Goal: Transaction & Acquisition: Purchase product/service

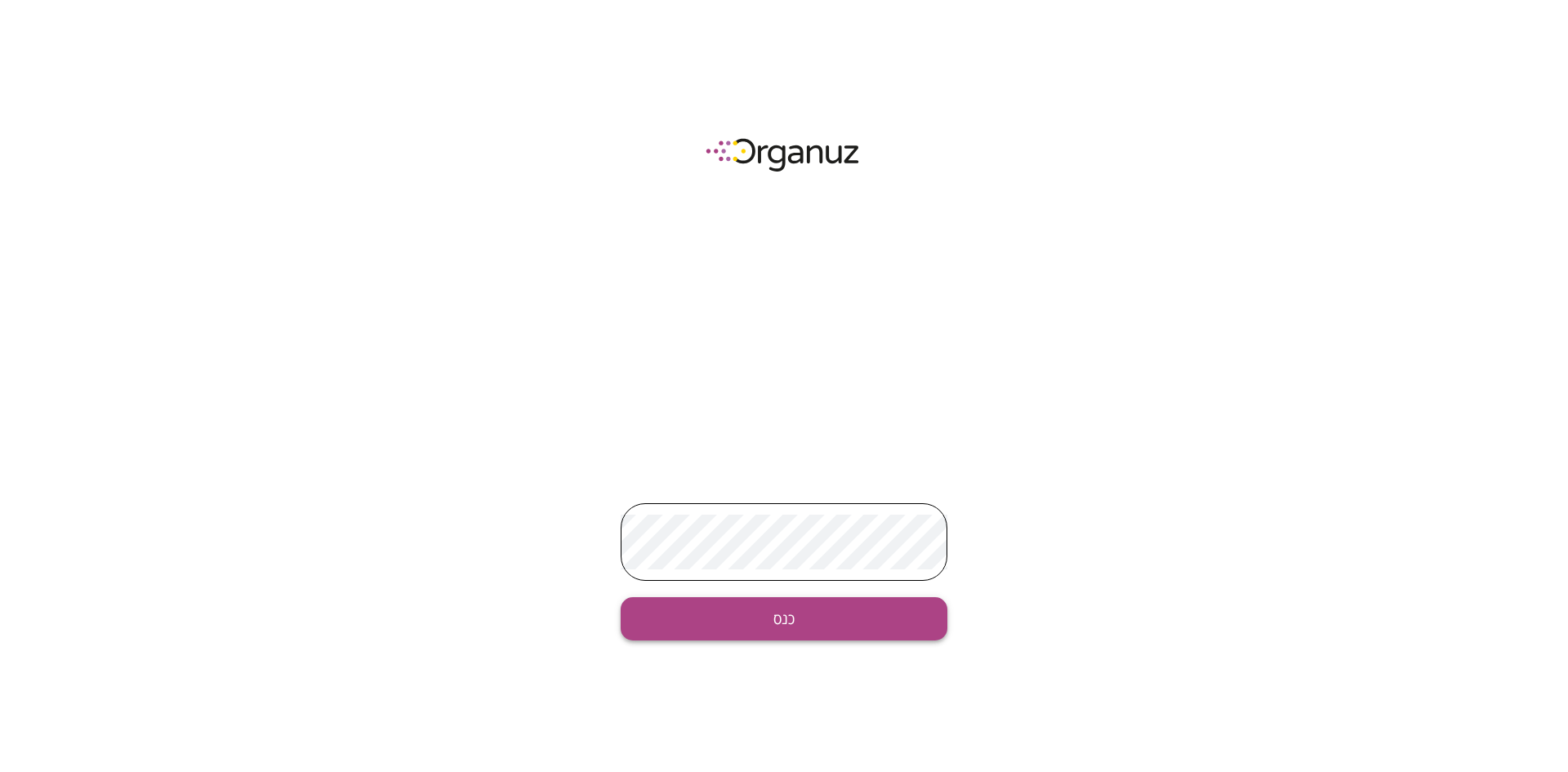
click at [807, 618] on button "כנס" at bounding box center [784, 619] width 327 height 44
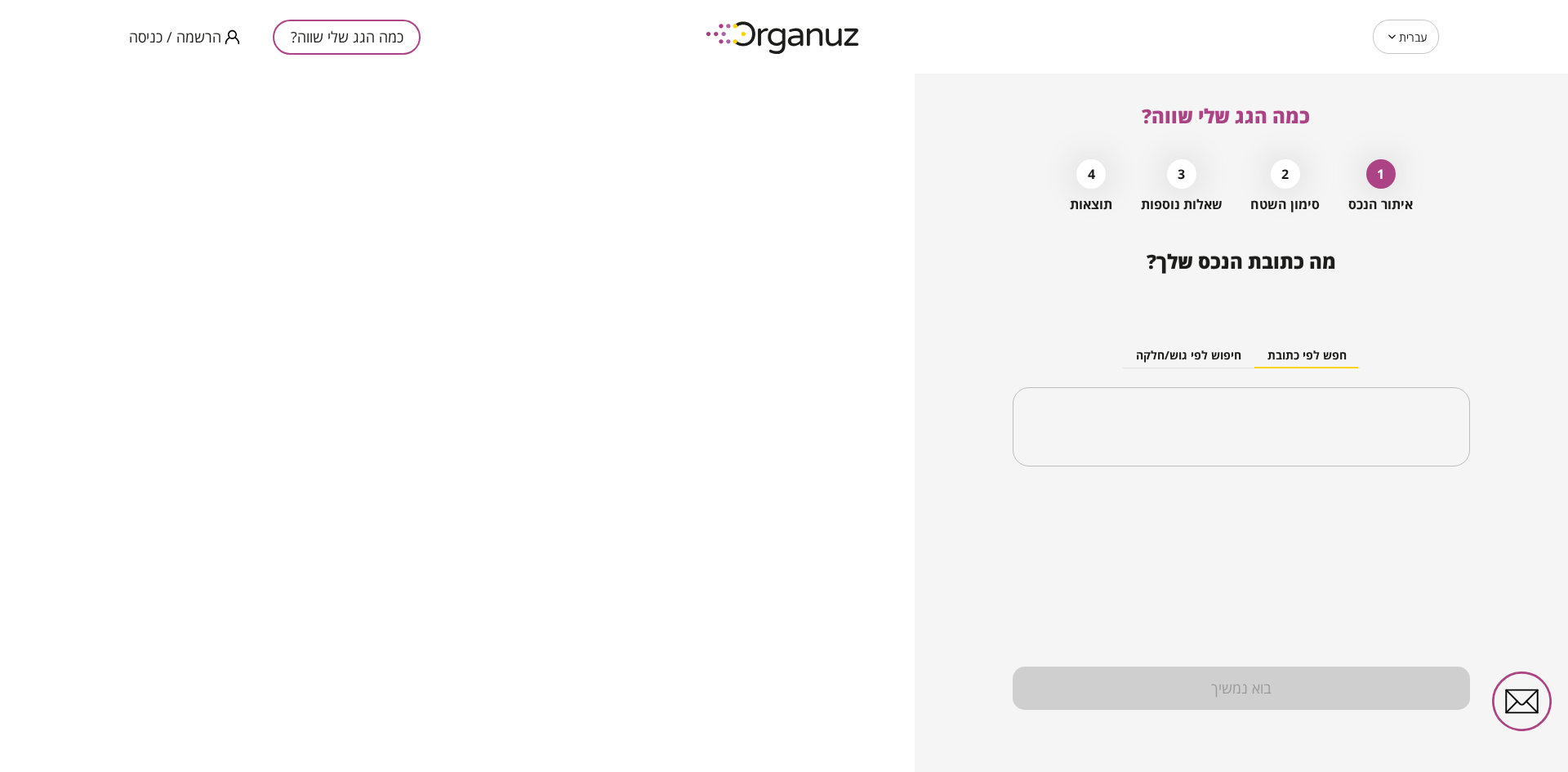
click at [1413, 45] on body "עברית ** ​ כמה הגג שלי שווה? הרשמה / כניסה כמה הגג שלי שווה? 1 איתור הנכס 2 סימ…" at bounding box center [784, 386] width 1568 height 772
click at [1394, 116] on li "English" at bounding box center [1405, 110] width 67 height 29
type input "**"
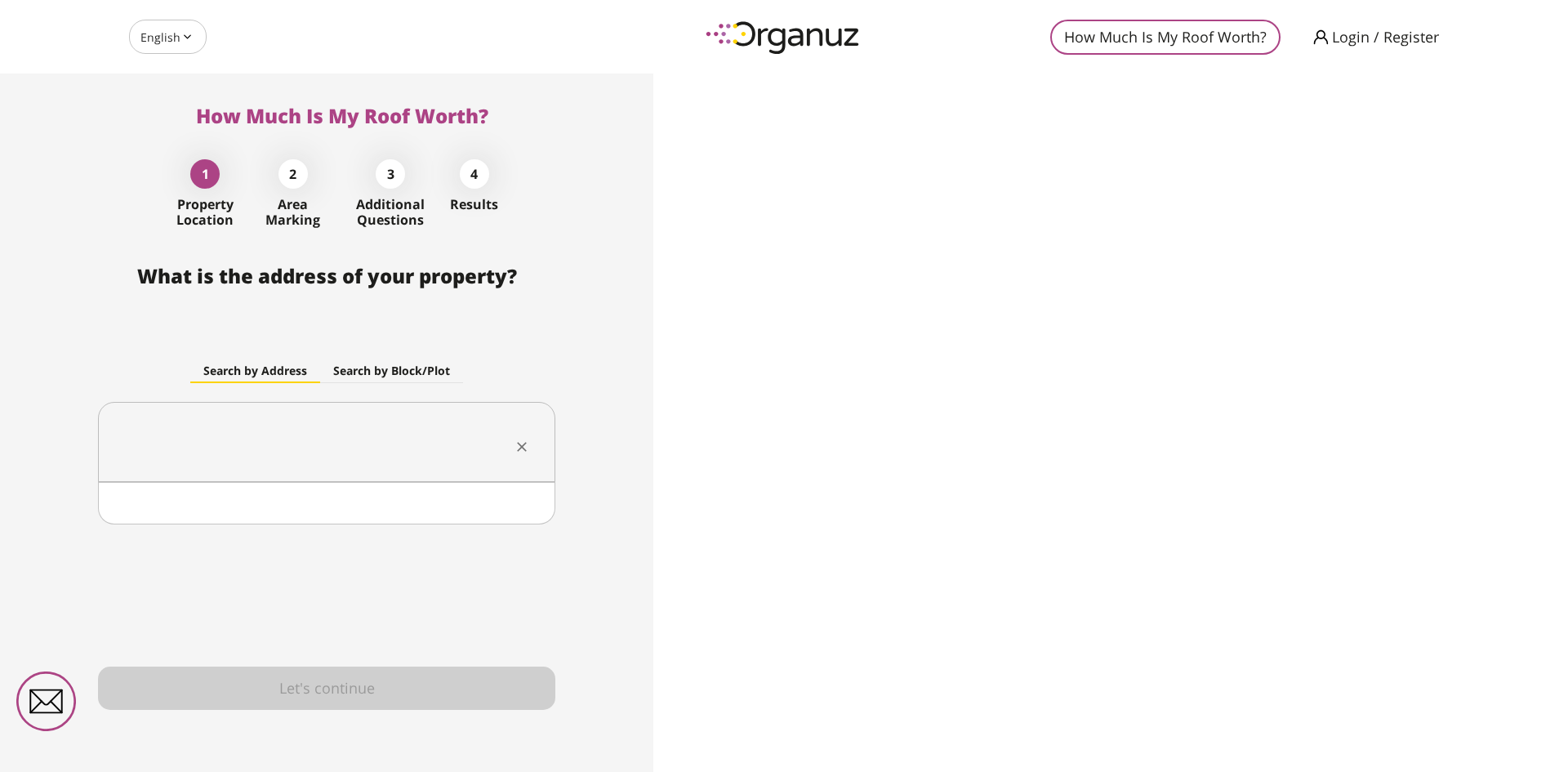
click at [353, 446] on input "text" at bounding box center [320, 441] width 406 height 41
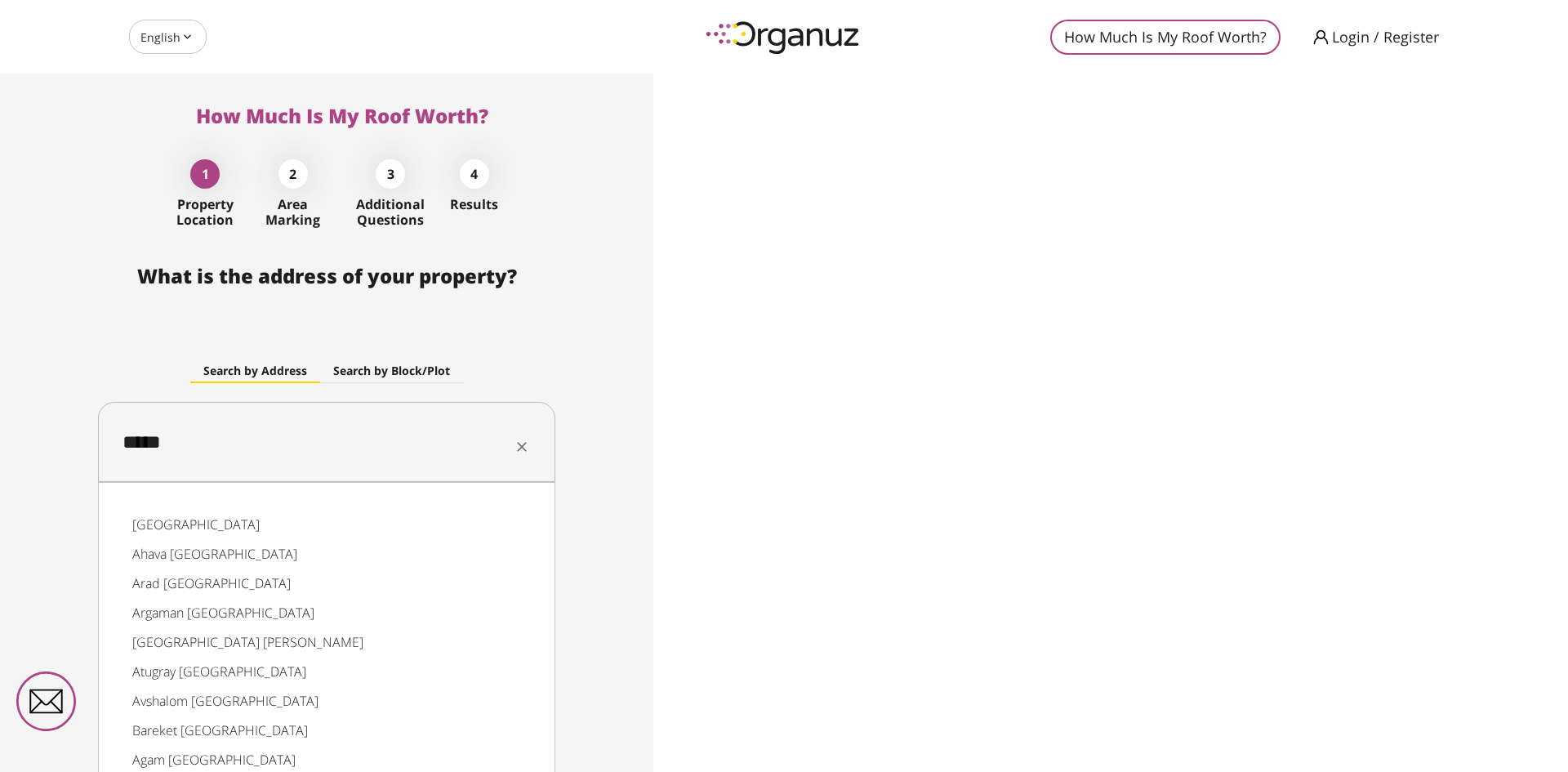
click at [166, 531] on li "[GEOGRAPHIC_DATA]" at bounding box center [327, 524] width 415 height 29
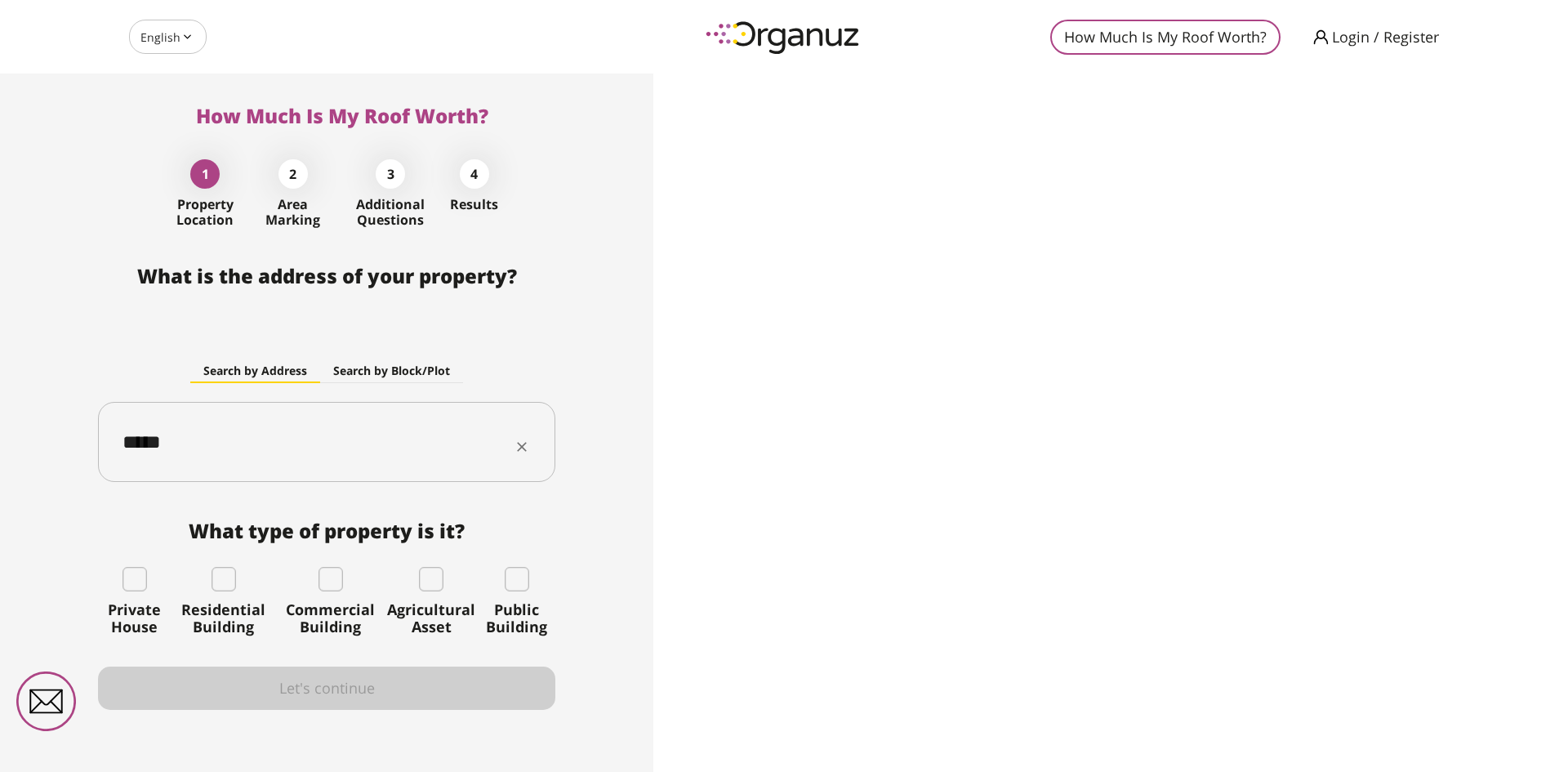
type input "*****"
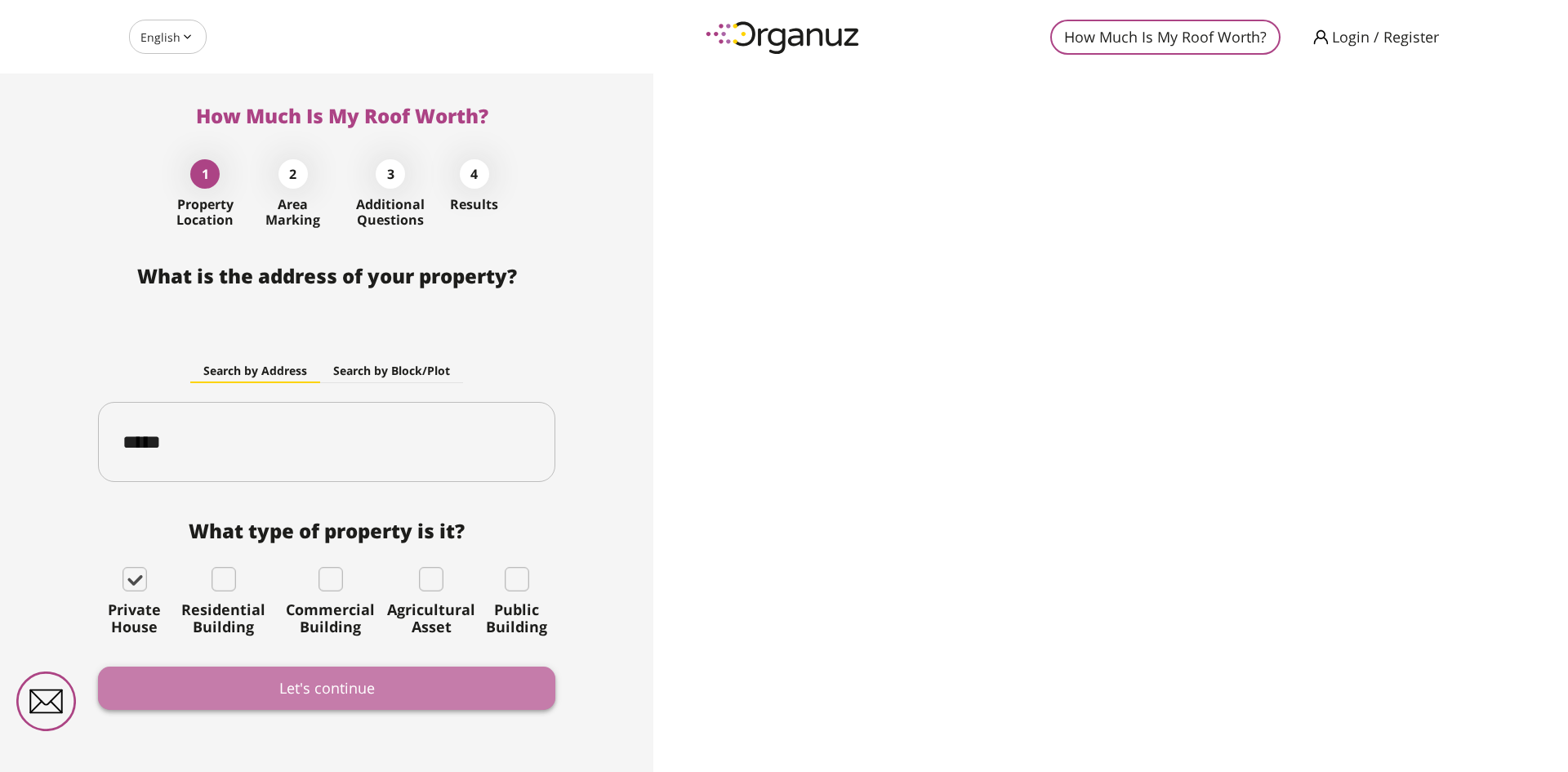
click at [271, 691] on button "Let's continue" at bounding box center [327, 689] width 457 height 44
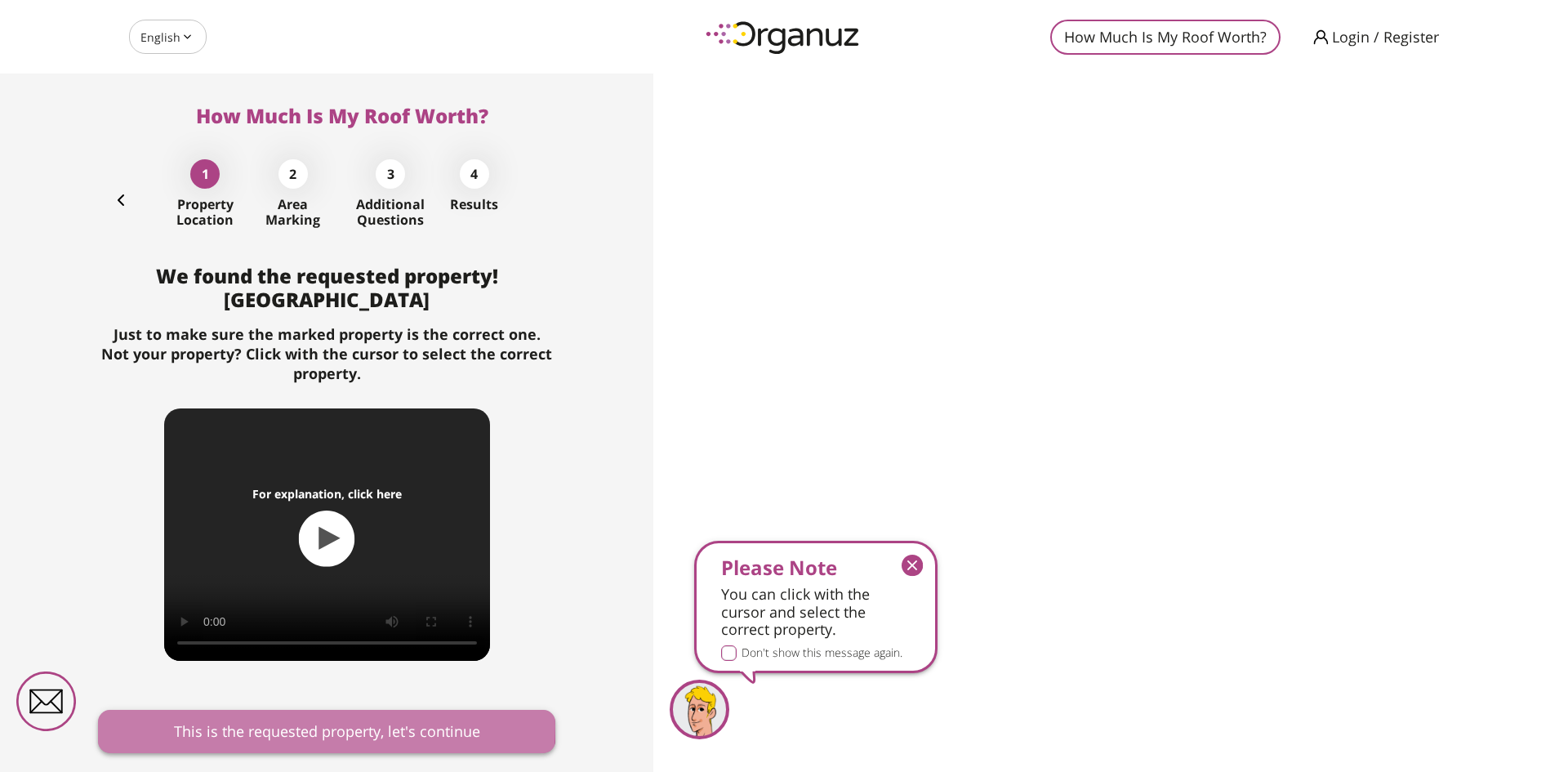
click at [294, 727] on button "This is the requested property, let's continue" at bounding box center [327, 732] width 457 height 44
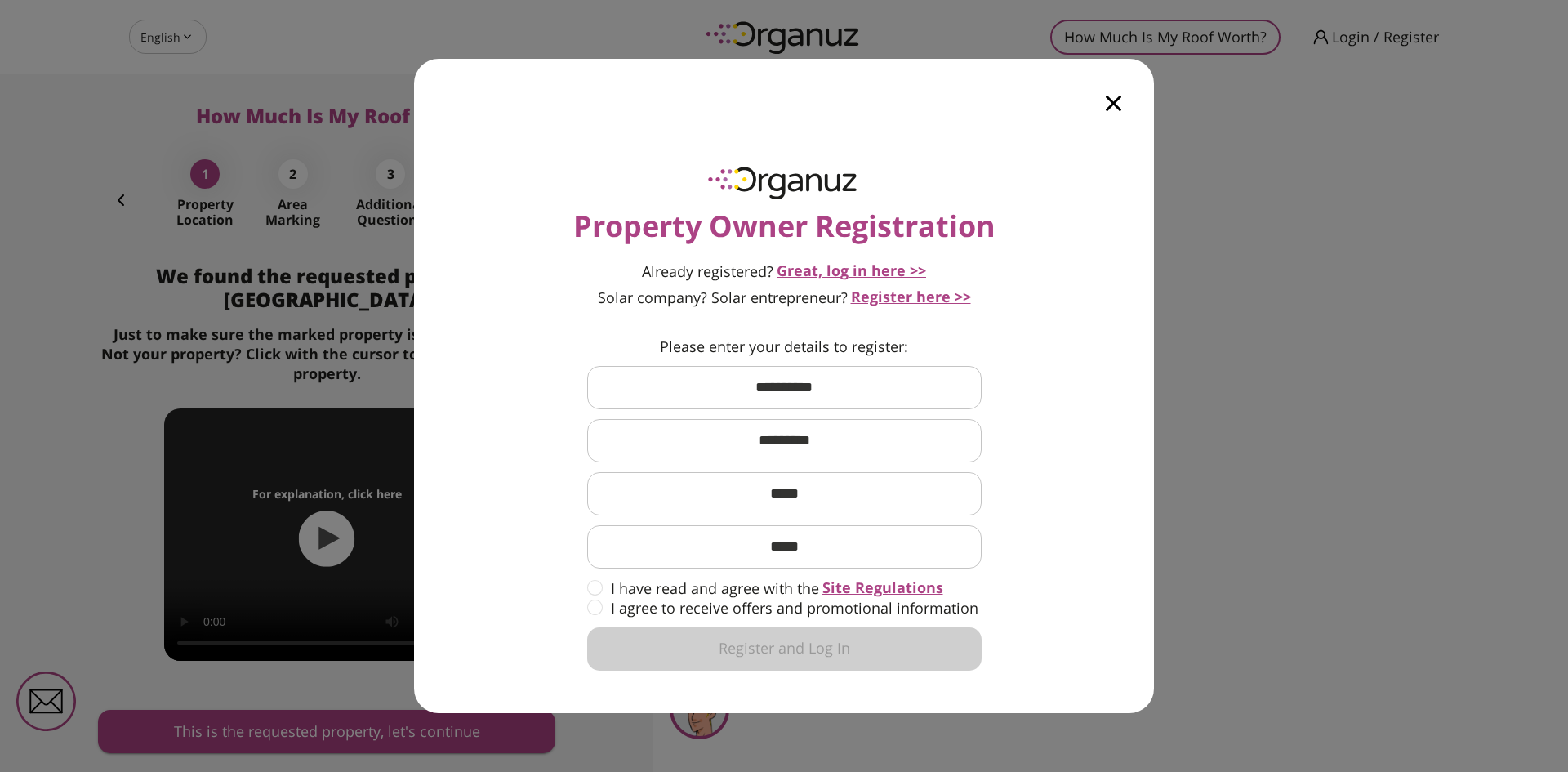
click at [1111, 103] on icon "button" at bounding box center [1114, 103] width 15 height 15
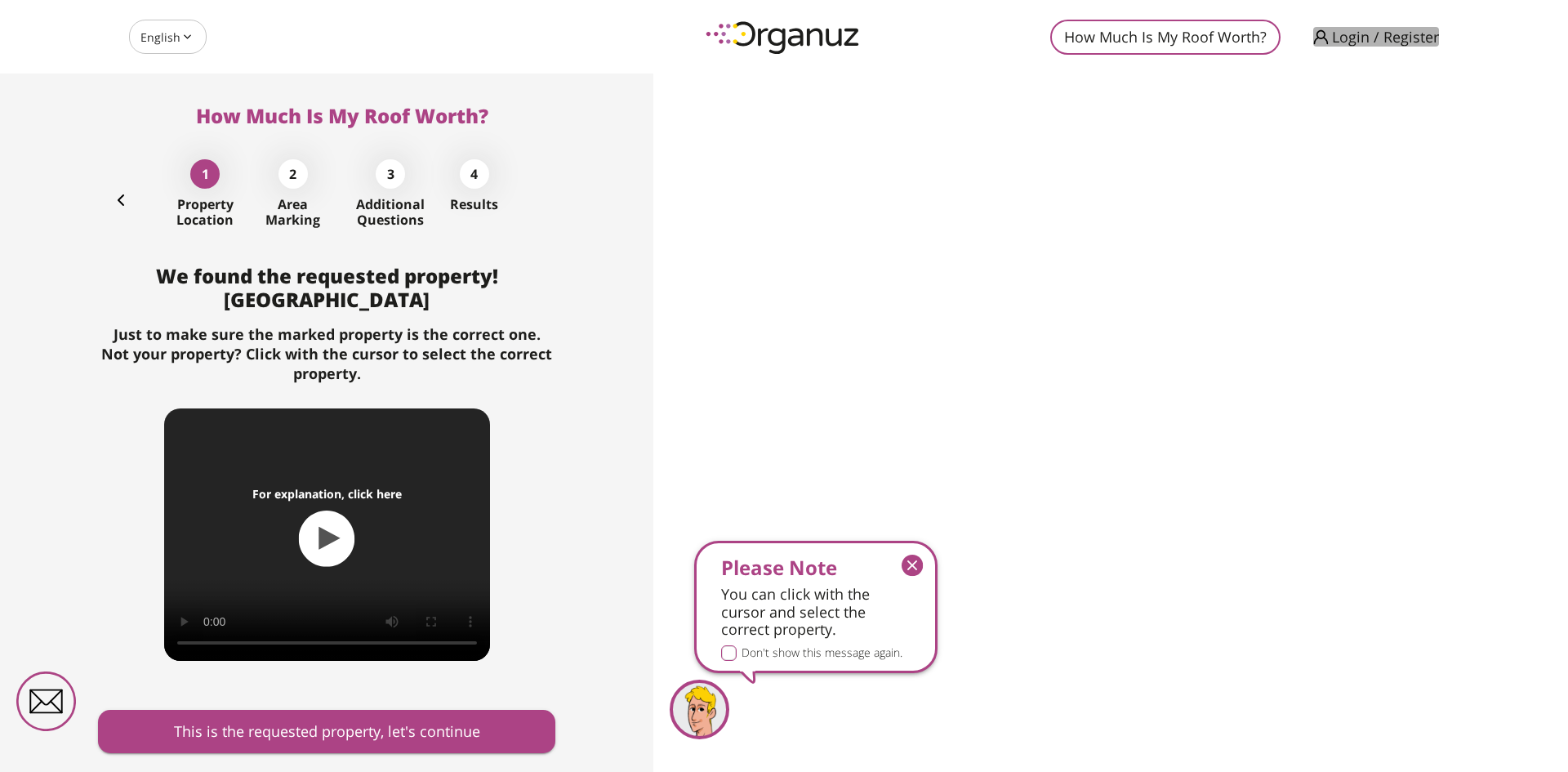
click at [1374, 34] on span "Login / Register" at bounding box center [1385, 36] width 107 height 16
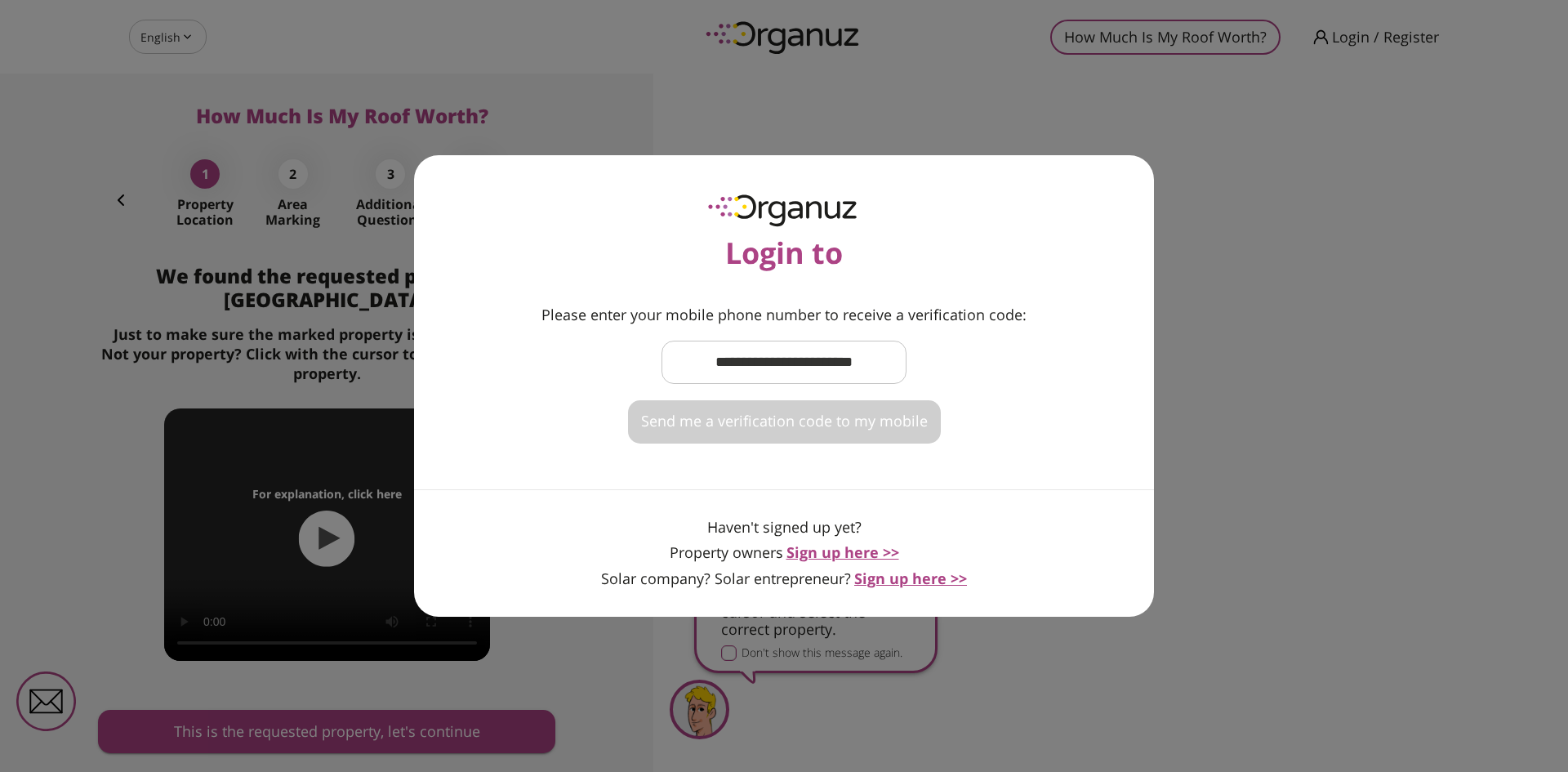
click at [757, 357] on input "text" at bounding box center [784, 362] width 245 height 48
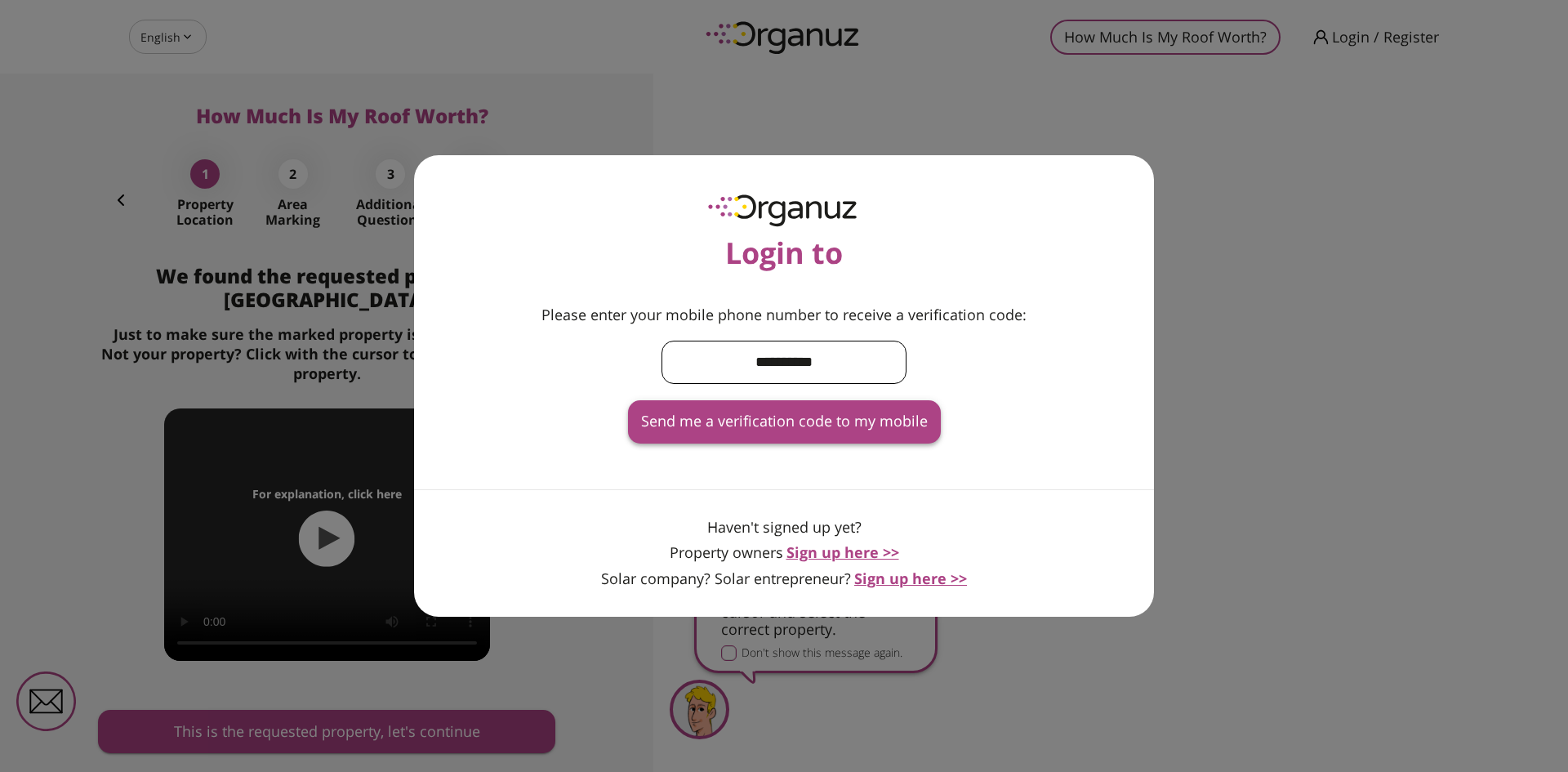
type input "**********"
click at [750, 420] on span "Send me a verification code to my mobile" at bounding box center [784, 422] width 287 height 18
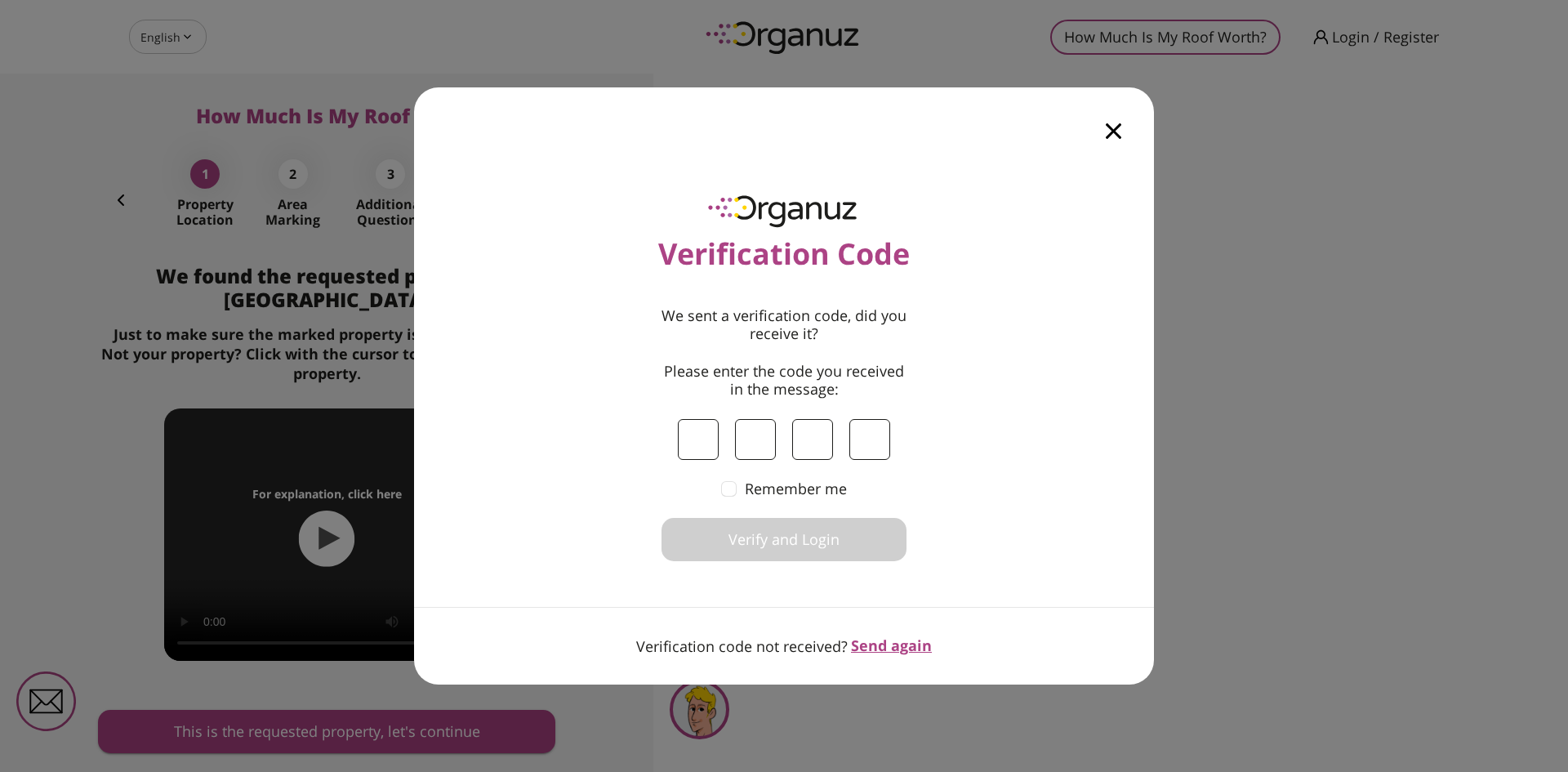
type input "*"
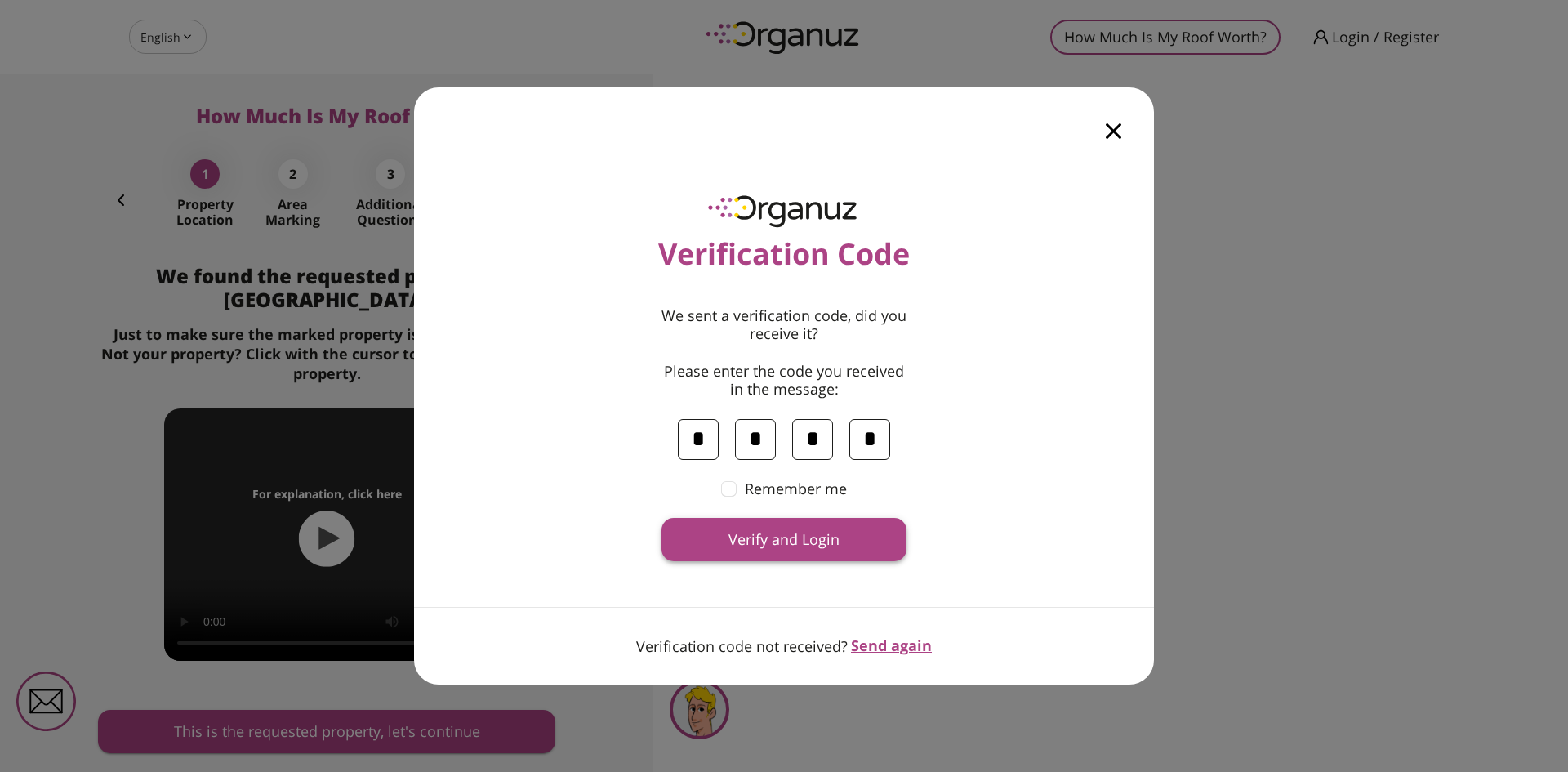
type input "*"
click at [813, 539] on span "Verify and Login" at bounding box center [783, 540] width 111 height 18
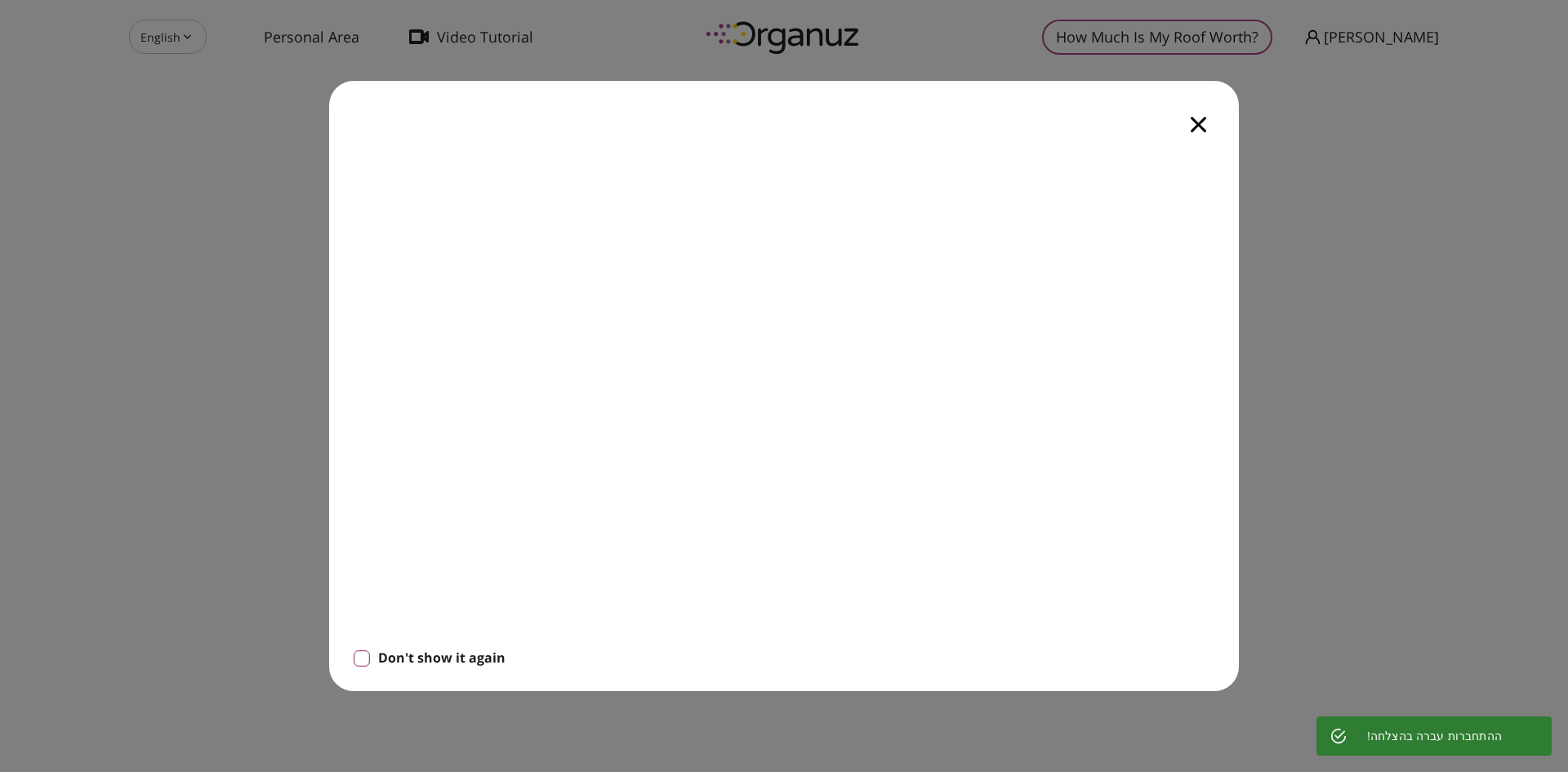
click at [1200, 124] on icon "button" at bounding box center [1199, 124] width 15 height 15
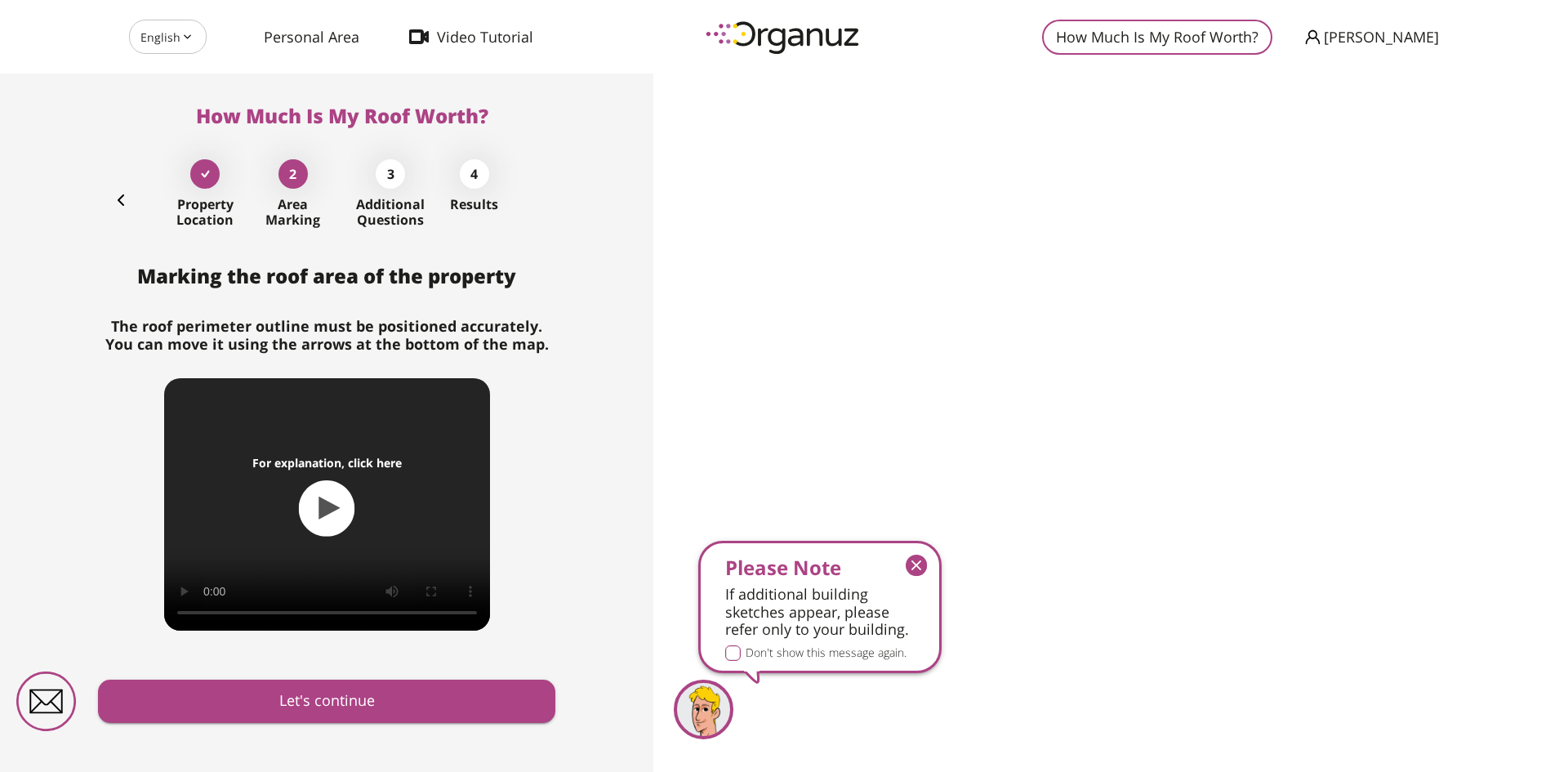
click at [914, 567] on icon "button" at bounding box center [917, 566] width 21 height 21
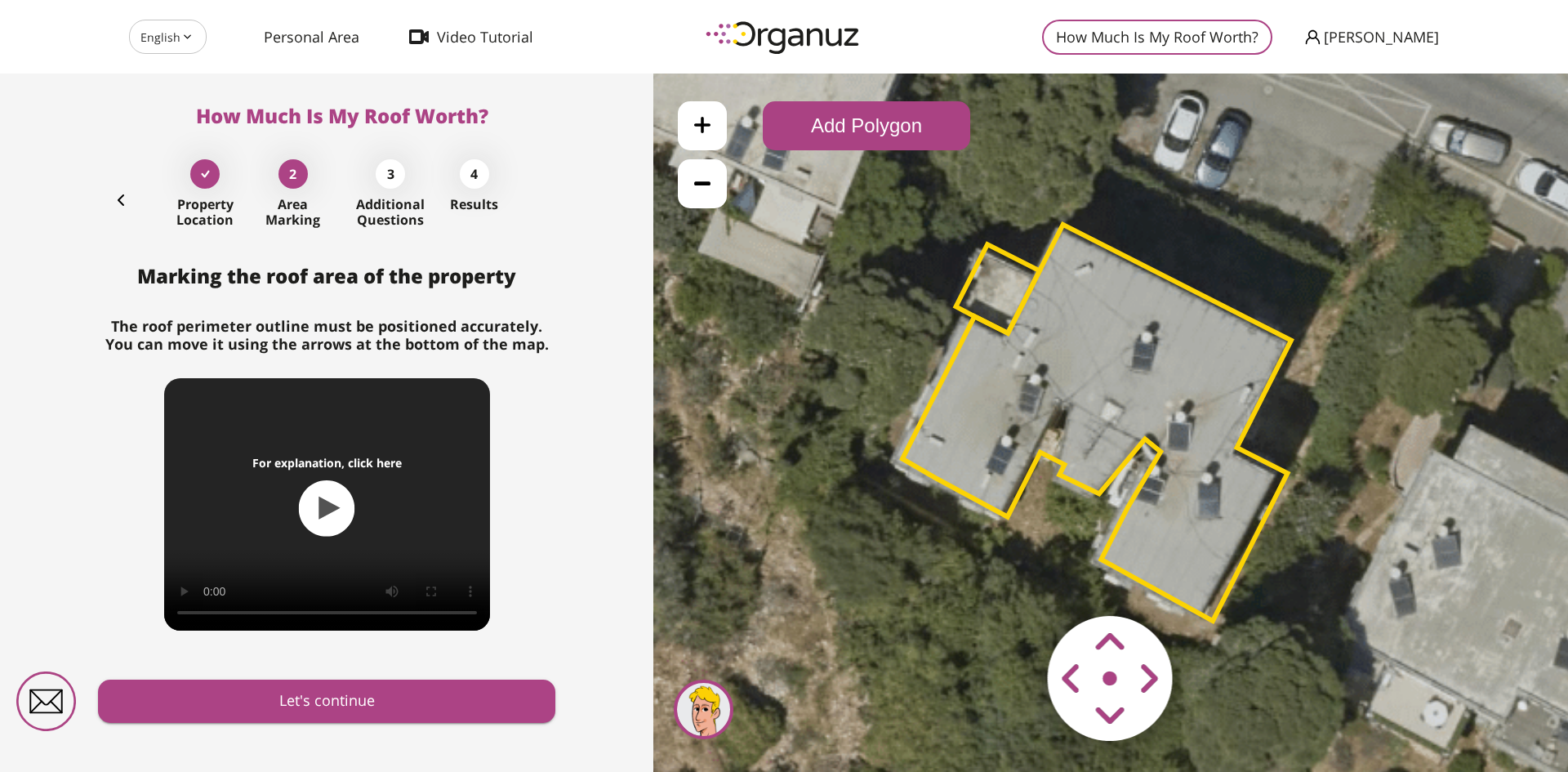
drag, startPoint x: 823, startPoint y: 413, endPoint x: 806, endPoint y: 413, distance: 17.0
click at [806, 413] on icon at bounding box center [1091, 424] width 1213 height 1213
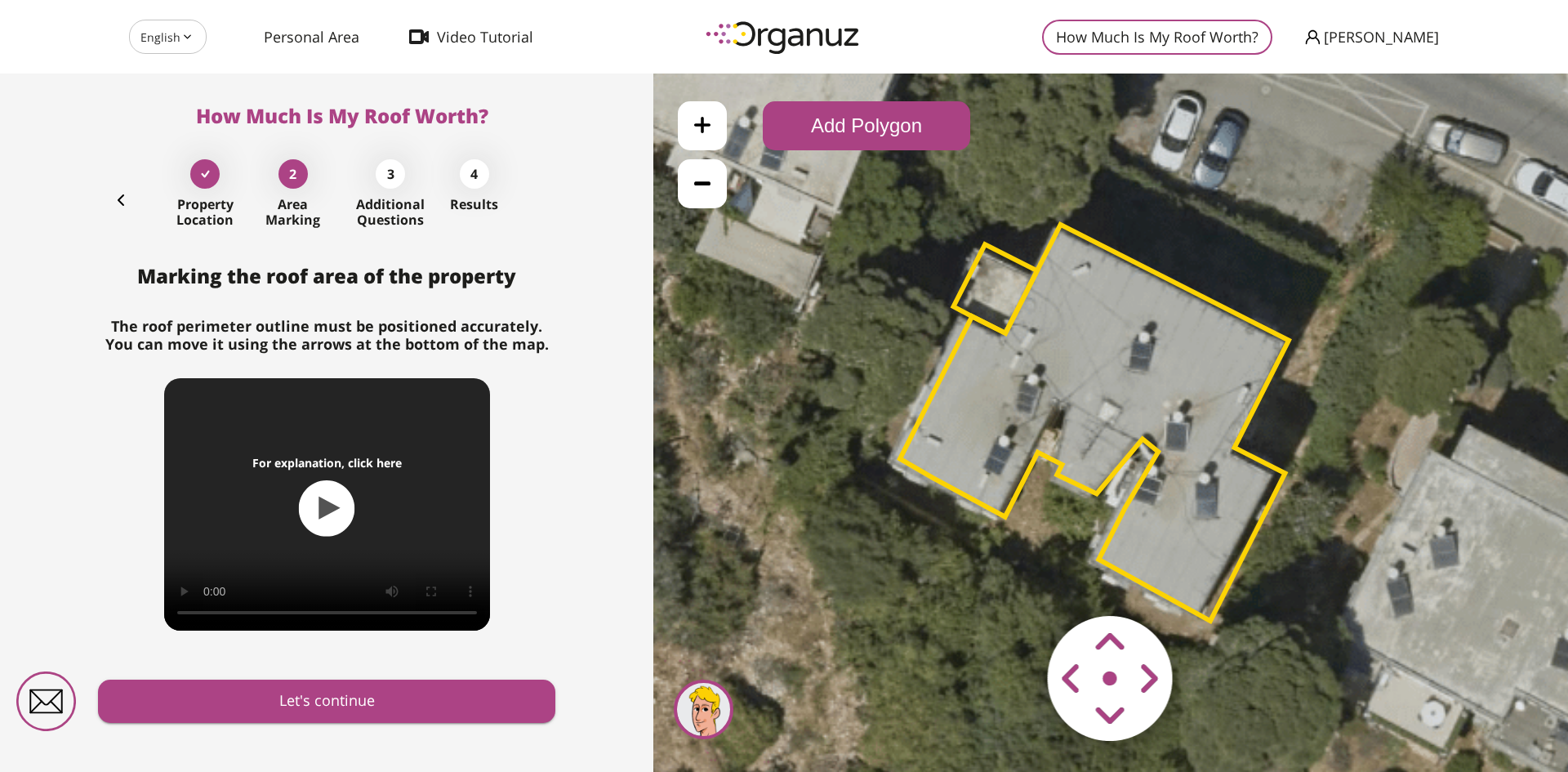
click at [833, 136] on button "Add Polygon" at bounding box center [866, 126] width 207 height 49
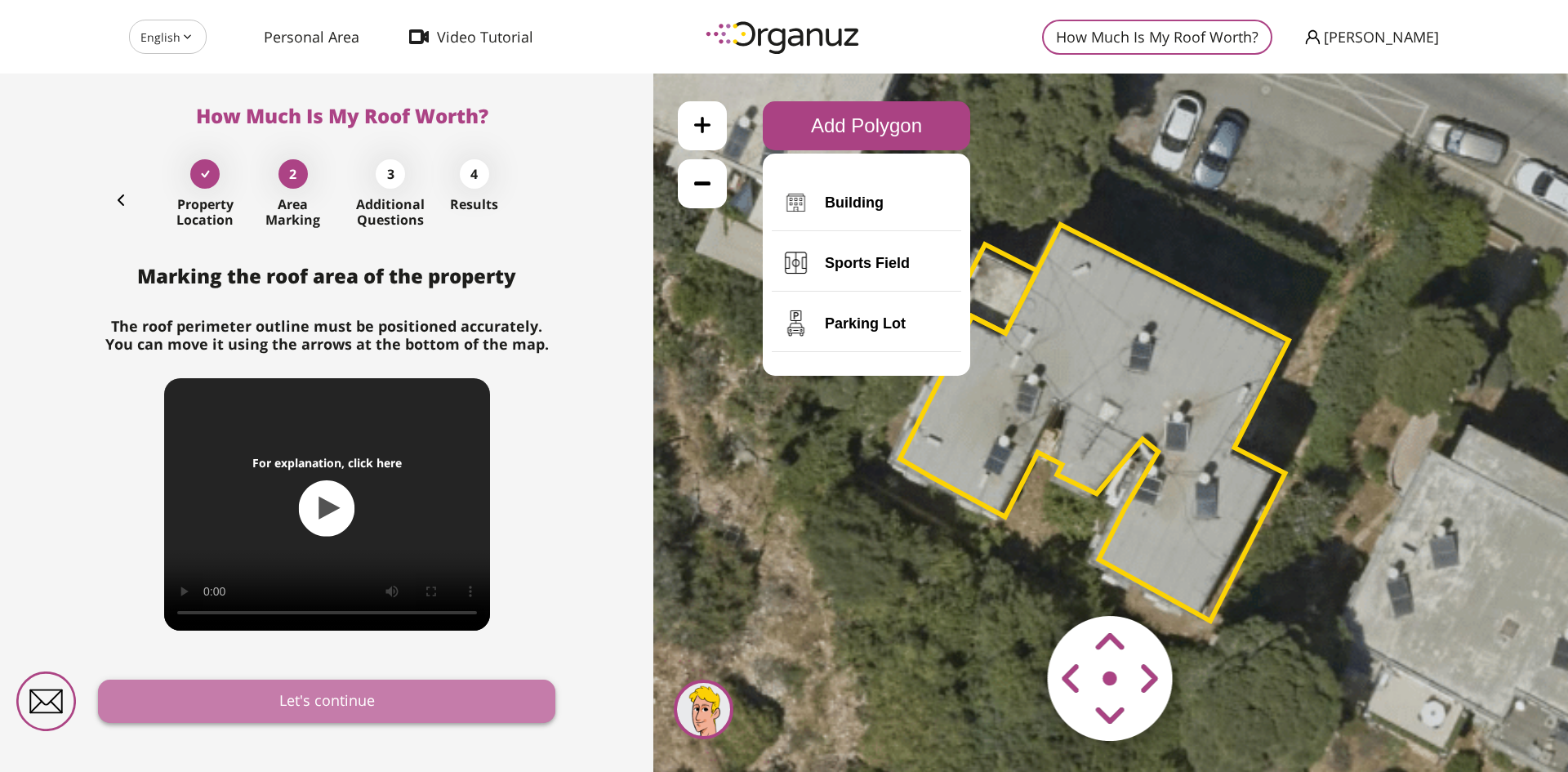
click at [432, 687] on button "Let's continue" at bounding box center [327, 702] width 457 height 44
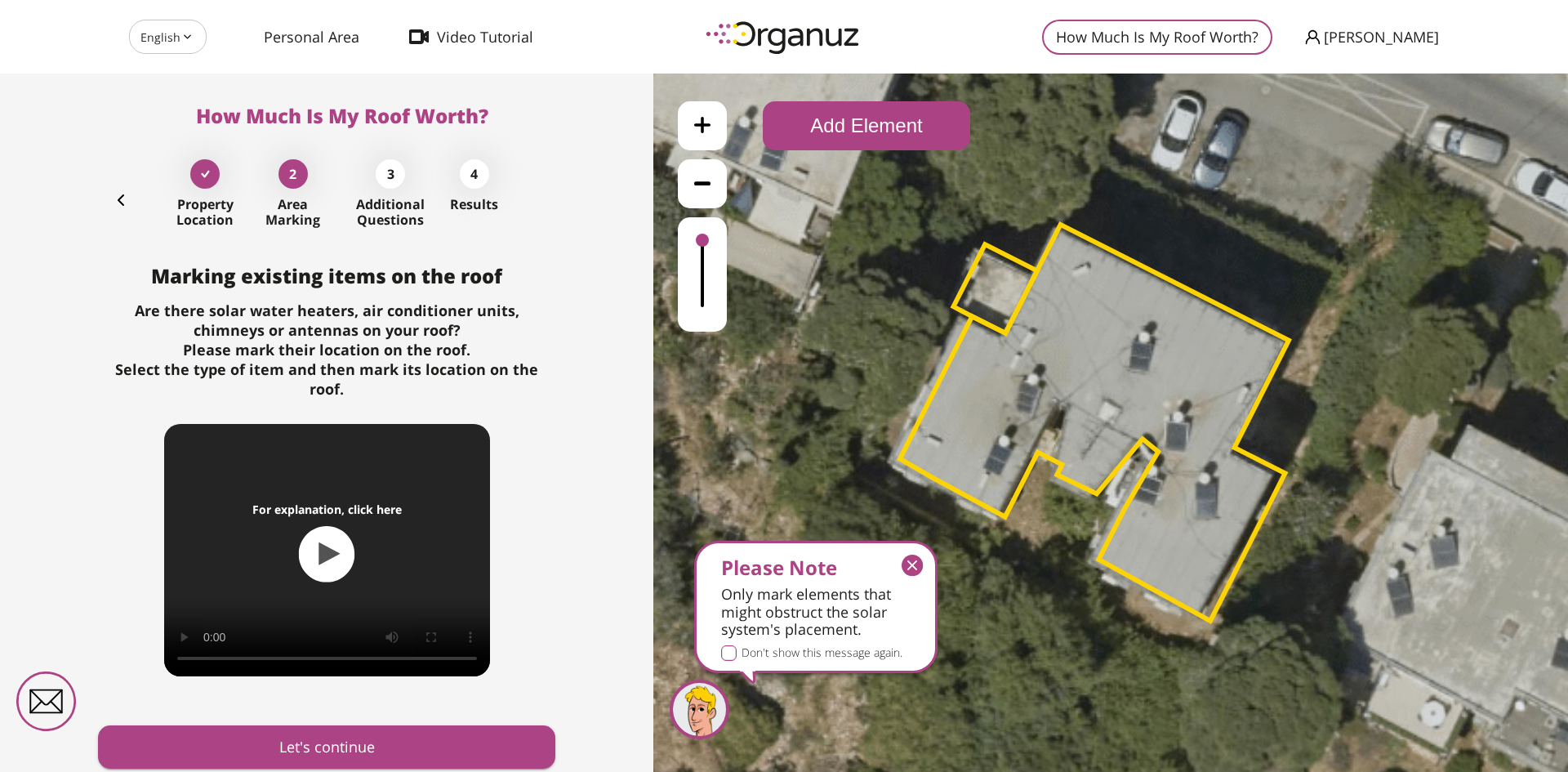
click at [847, 115] on button "Add Element" at bounding box center [866, 126] width 207 height 49
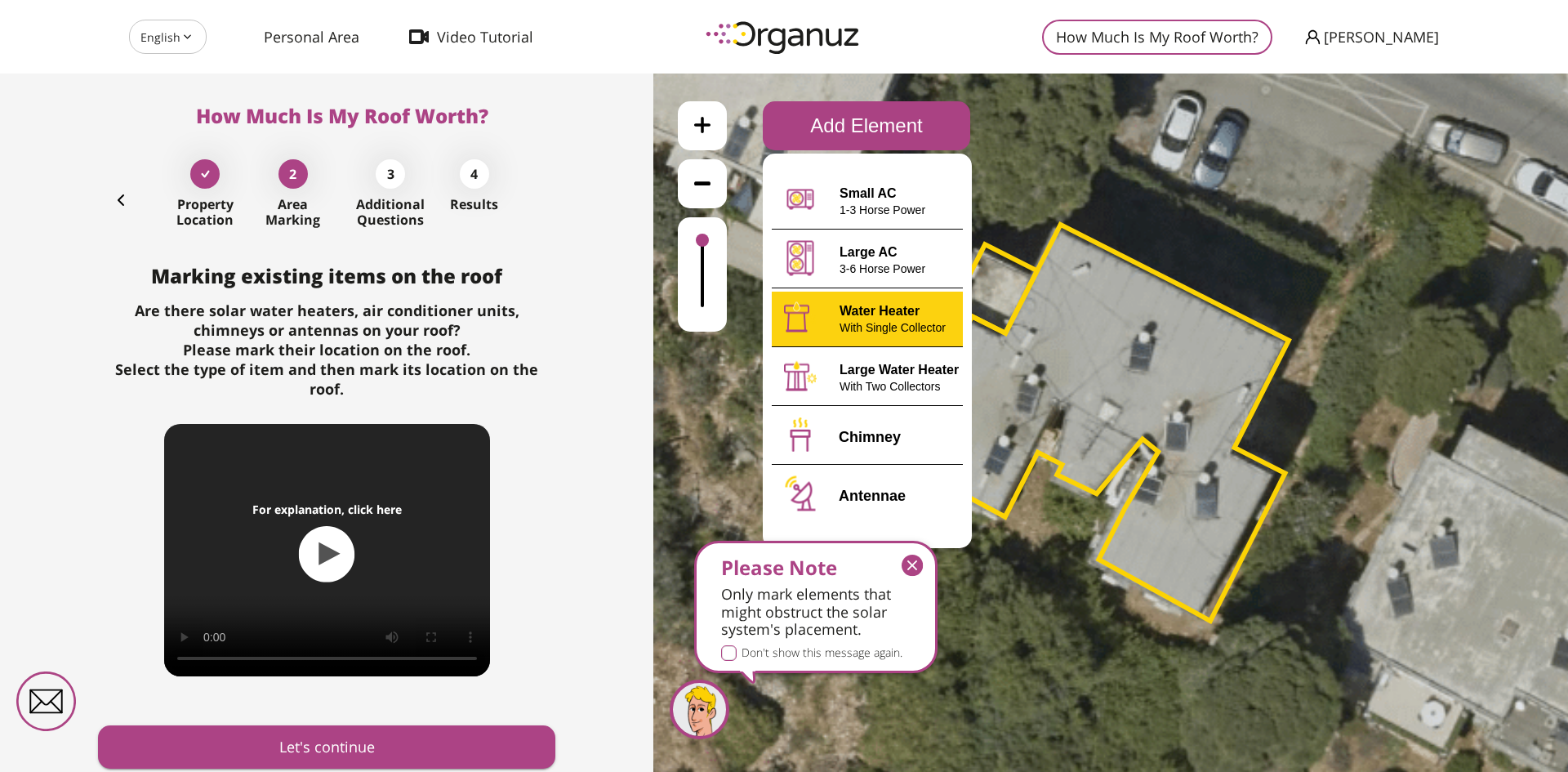
click at [863, 318] on div ".st0 { fill: #FFFFFF; } 10" at bounding box center [1111, 422] width 915 height 698
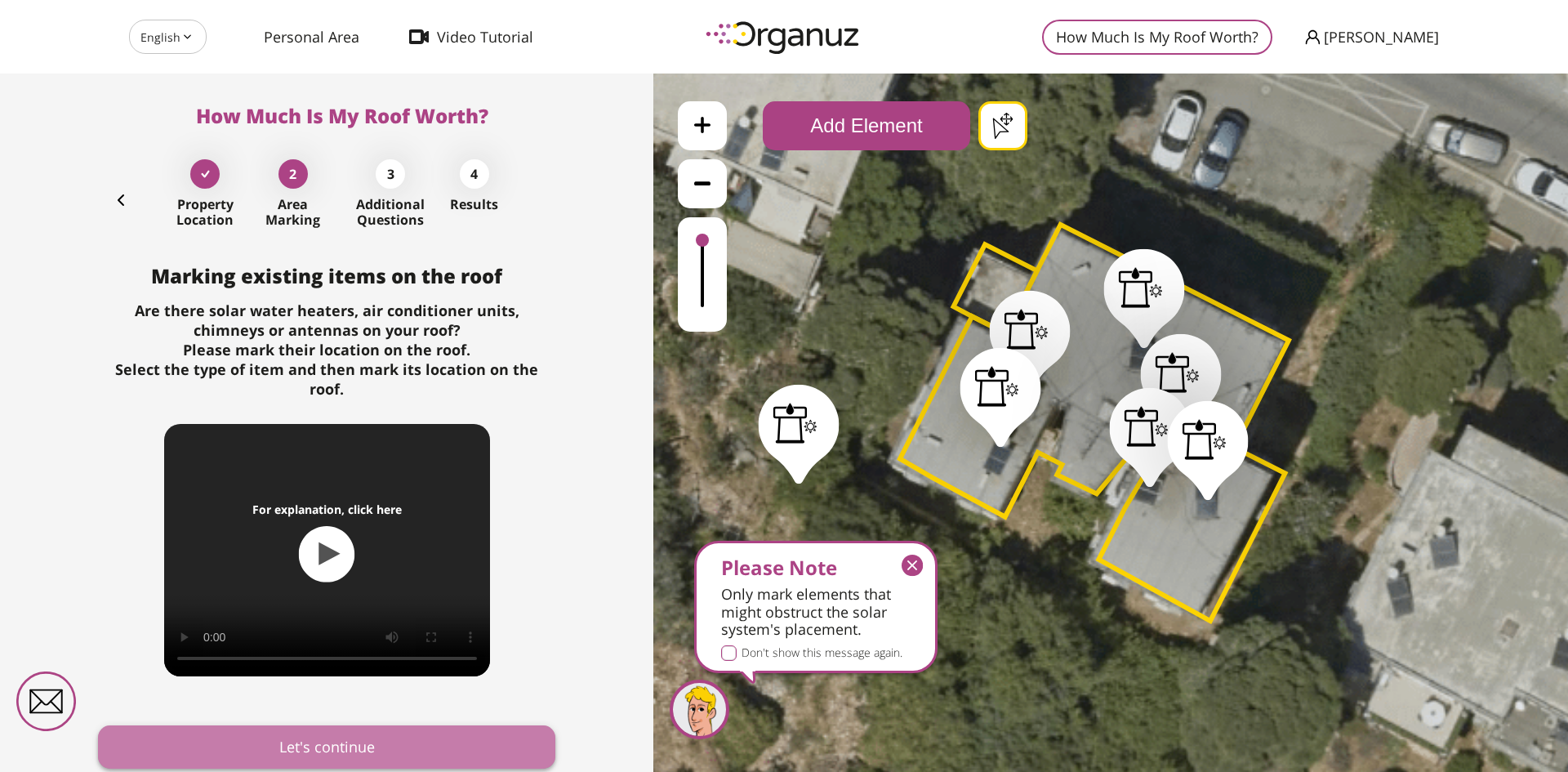
click at [358, 726] on button "Let's continue" at bounding box center [327, 747] width 457 height 44
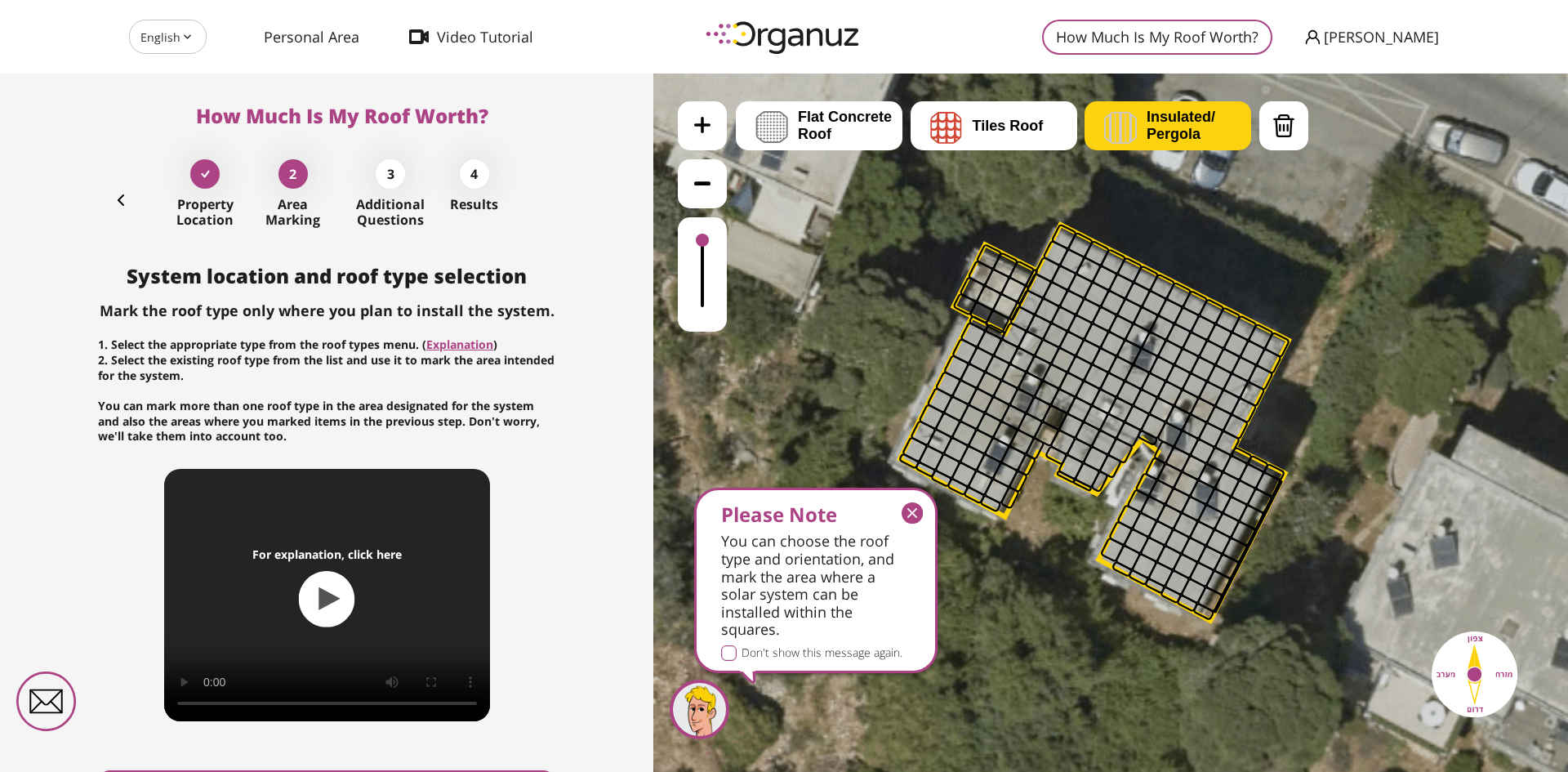
click at [1148, 113] on span "Insulated/ Pergola" at bounding box center [1181, 126] width 68 height 34
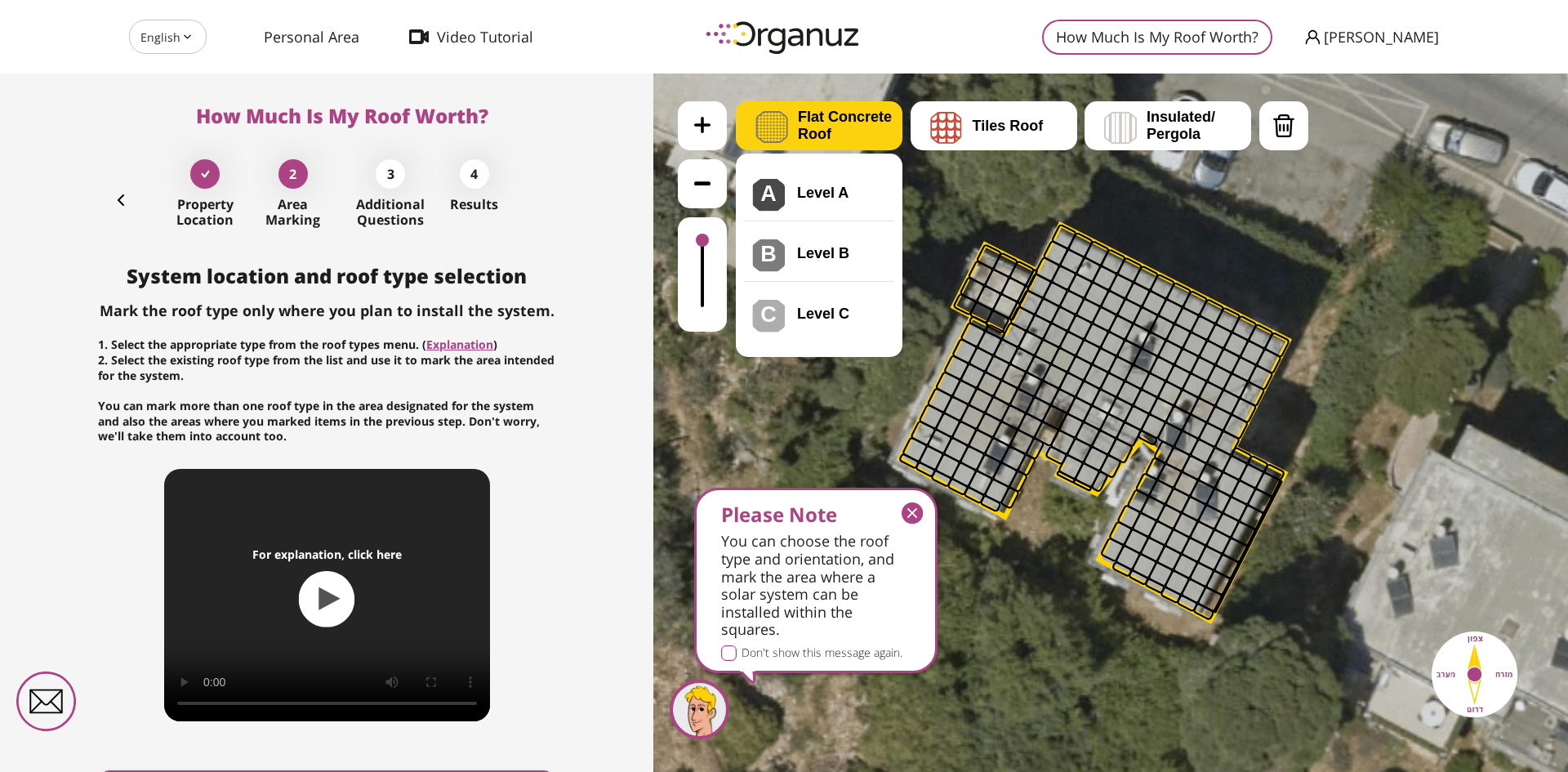
click at [845, 125] on span "Flat Concrete Roof" at bounding box center [850, 126] width 104 height 34
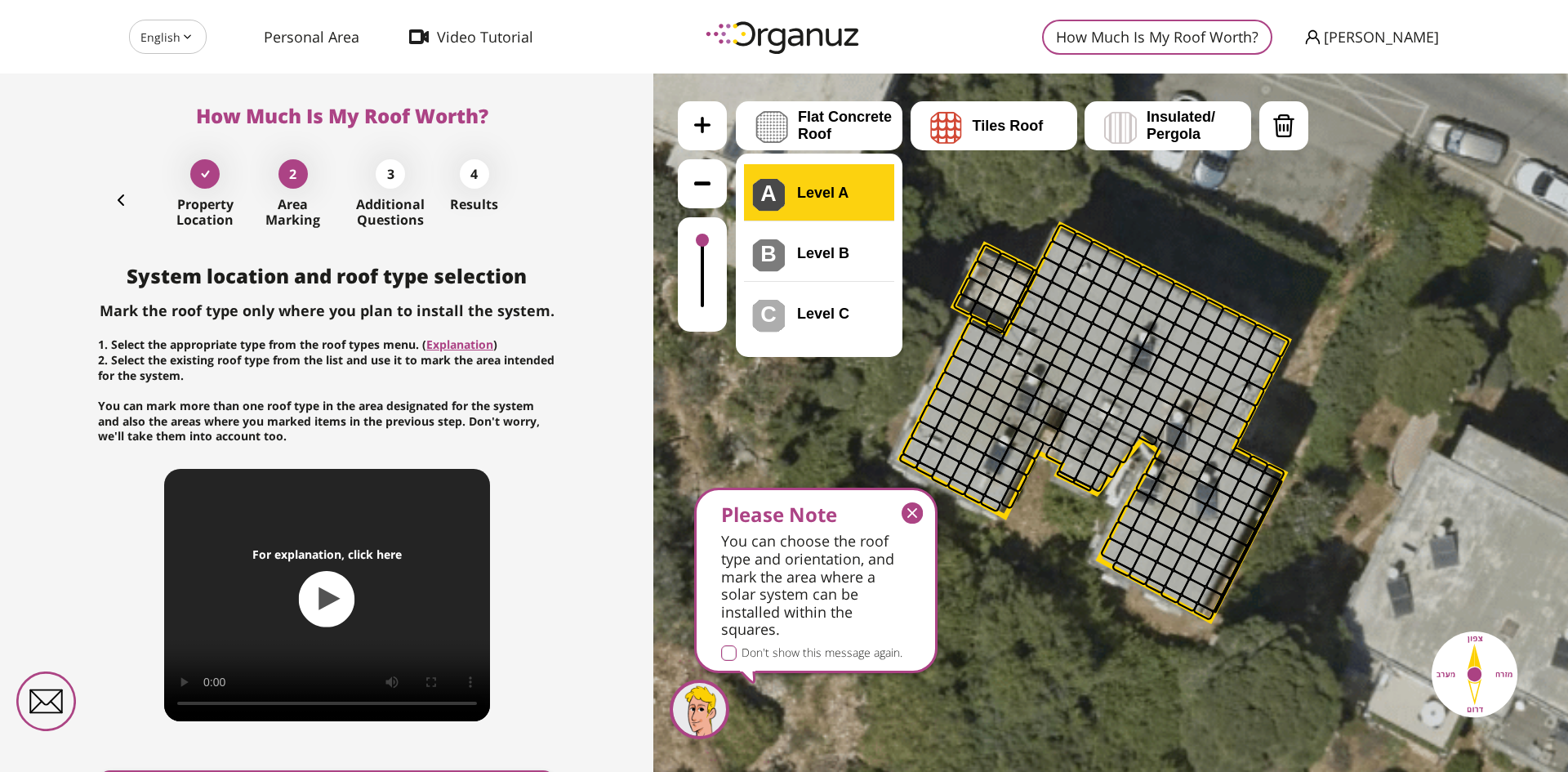
click at [825, 185] on div ".st0 { fill: #FFFFFF; } .st0 { fill: #FFFFFF; }" at bounding box center [1111, 422] width 915 height 698
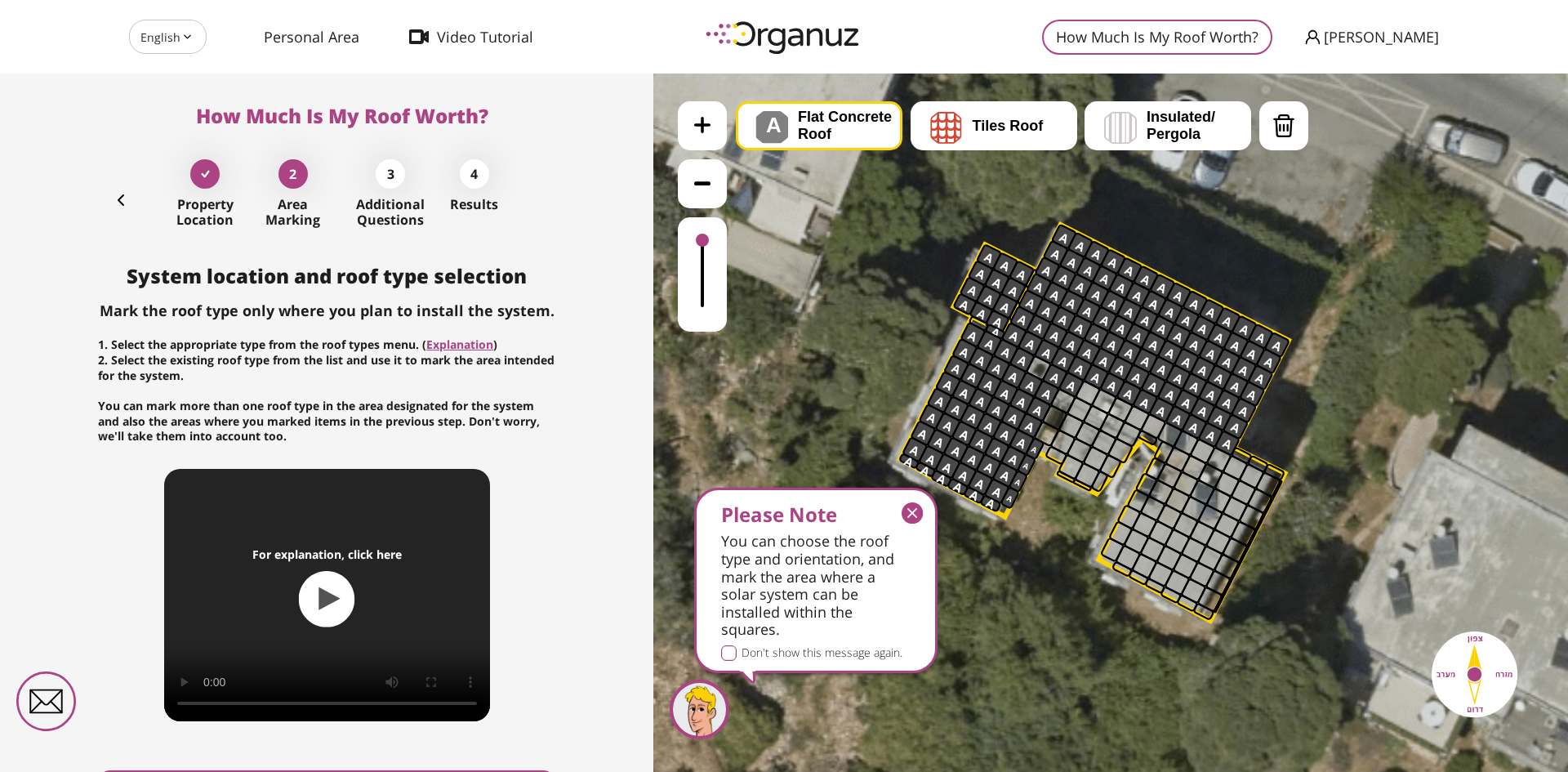
drag, startPoint x: 995, startPoint y: 257, endPoint x: 1158, endPoint y: 406, distance: 220.8
drag, startPoint x: 1036, startPoint y: 369, endPoint x: 1241, endPoint y: 451, distance: 220.8
drag, startPoint x: 1060, startPoint y: 399, endPoint x: 1157, endPoint y: 450, distance: 109.6
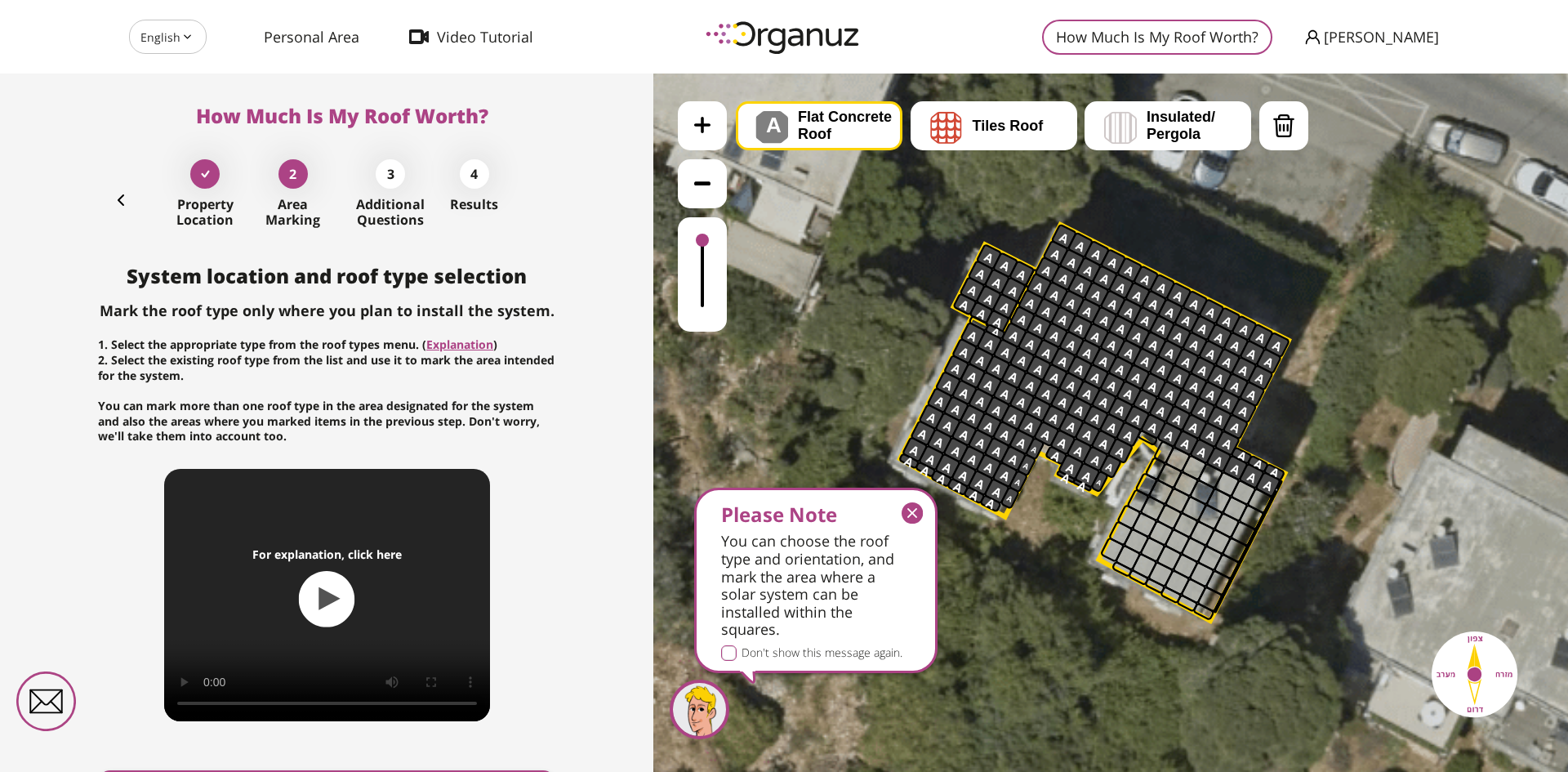
click at [1144, 439] on div at bounding box center [1148, 438] width 22 height 17
drag, startPoint x: 1160, startPoint y: 442, endPoint x: 1151, endPoint y: 520, distance: 78.5
drag, startPoint x: 1180, startPoint y: 451, endPoint x: 1177, endPoint y: 553, distance: 102.0
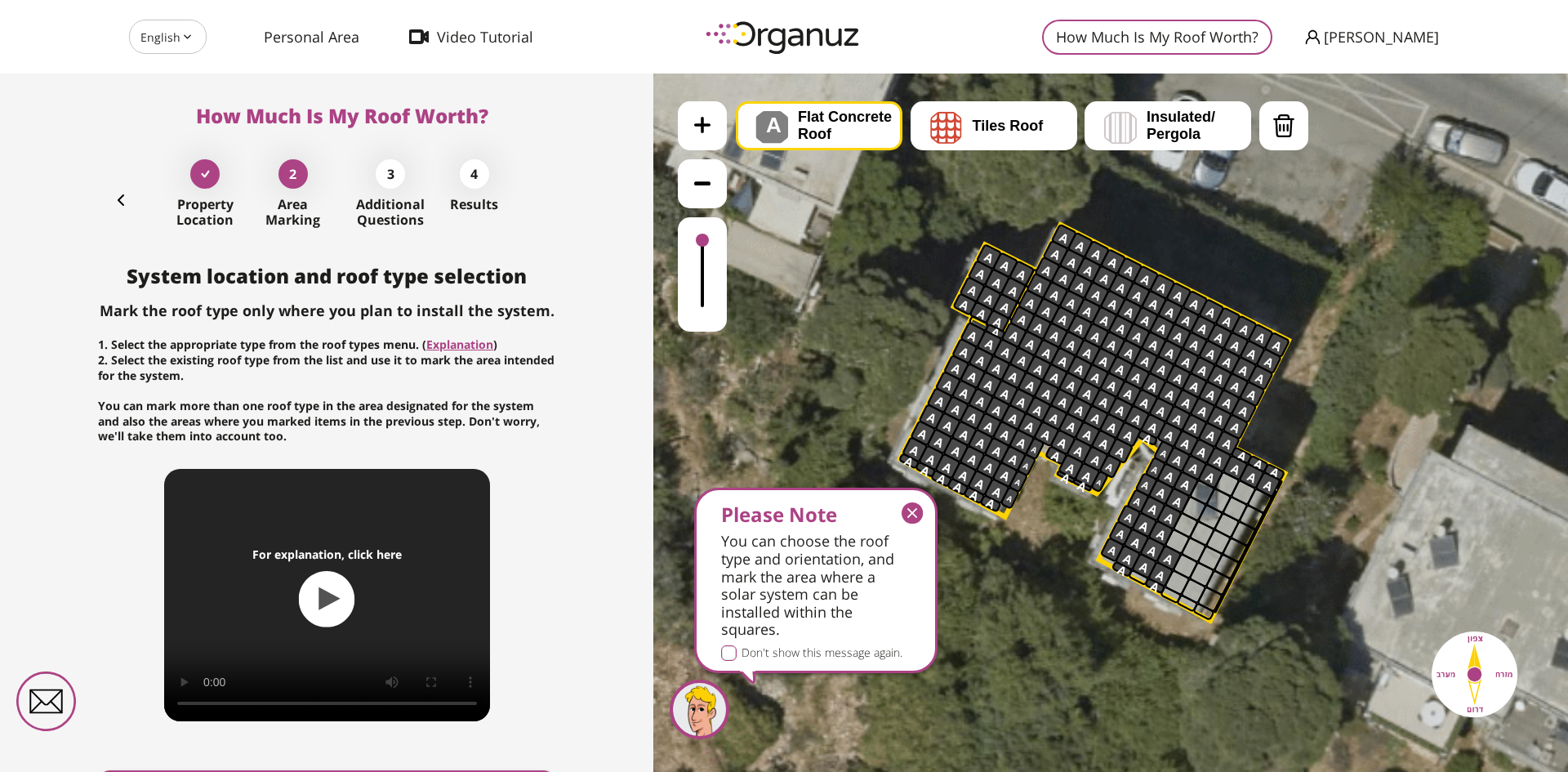
drag, startPoint x: 1233, startPoint y: 484, endPoint x: 1111, endPoint y: 559, distance: 143.2
click at [912, 514] on icon "button" at bounding box center [912, 512] width 21 height 21
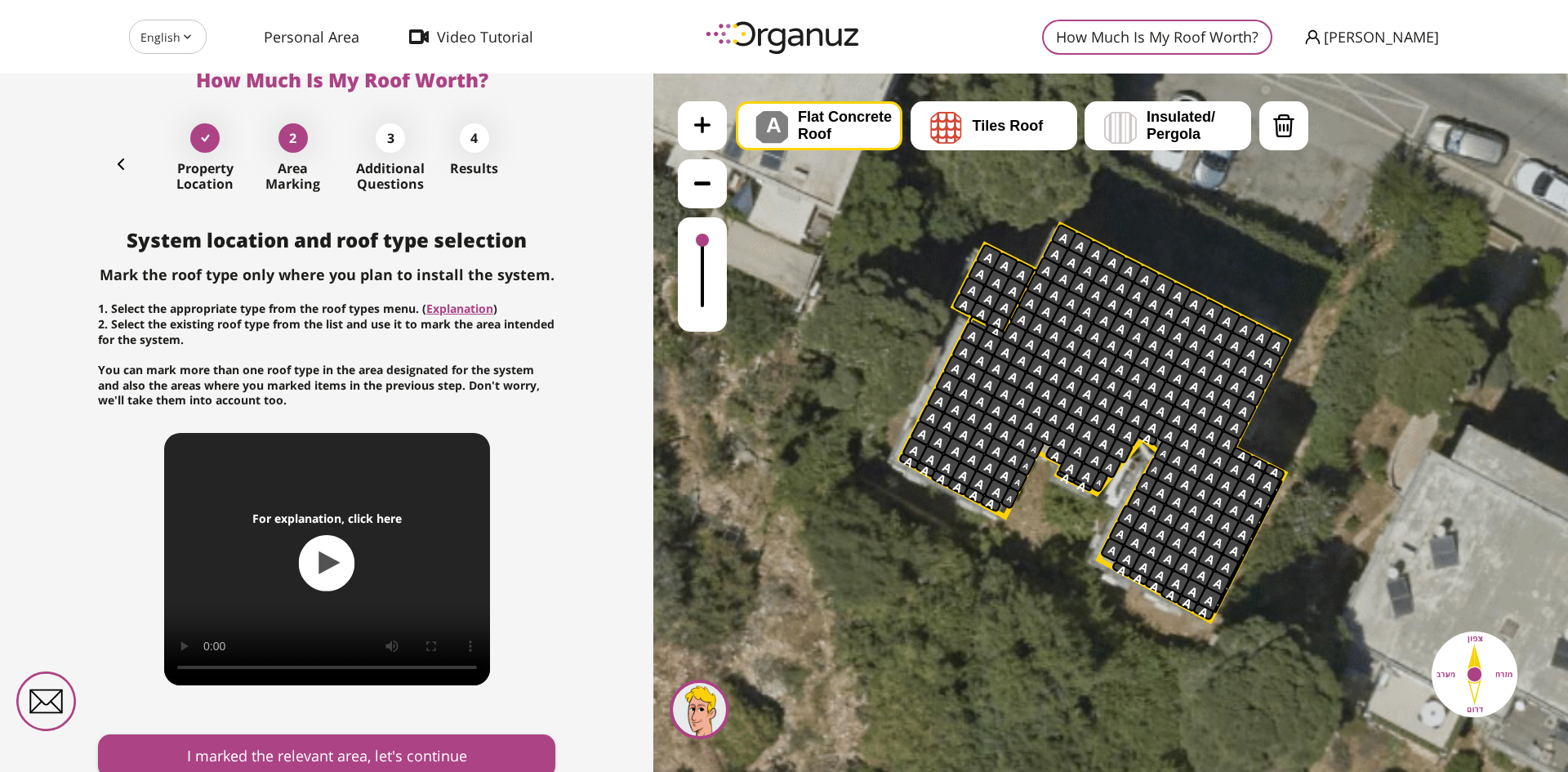
scroll to position [104, 0]
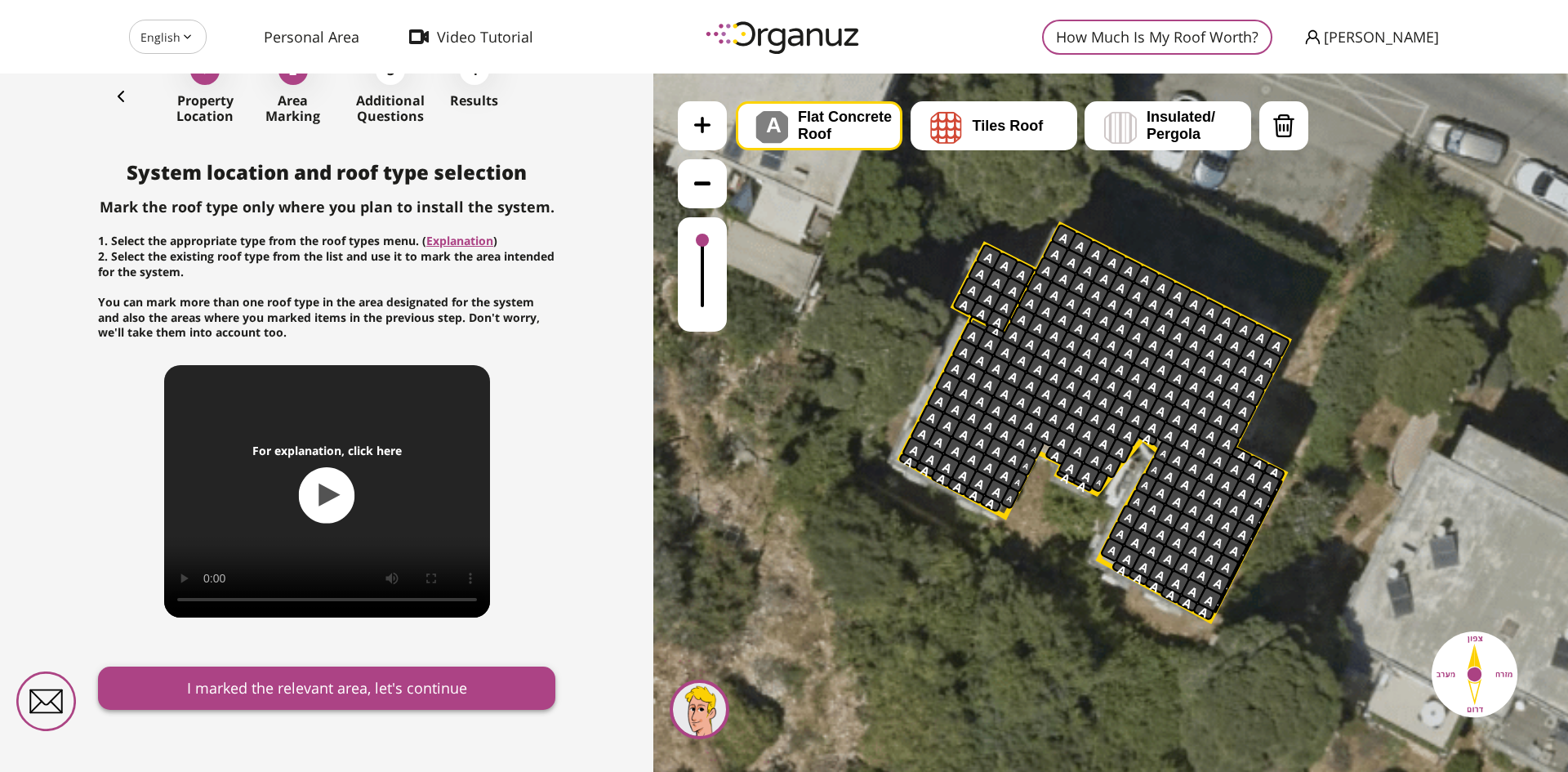
click at [400, 701] on button "I marked the relevant area, let's continue" at bounding box center [327, 689] width 457 height 44
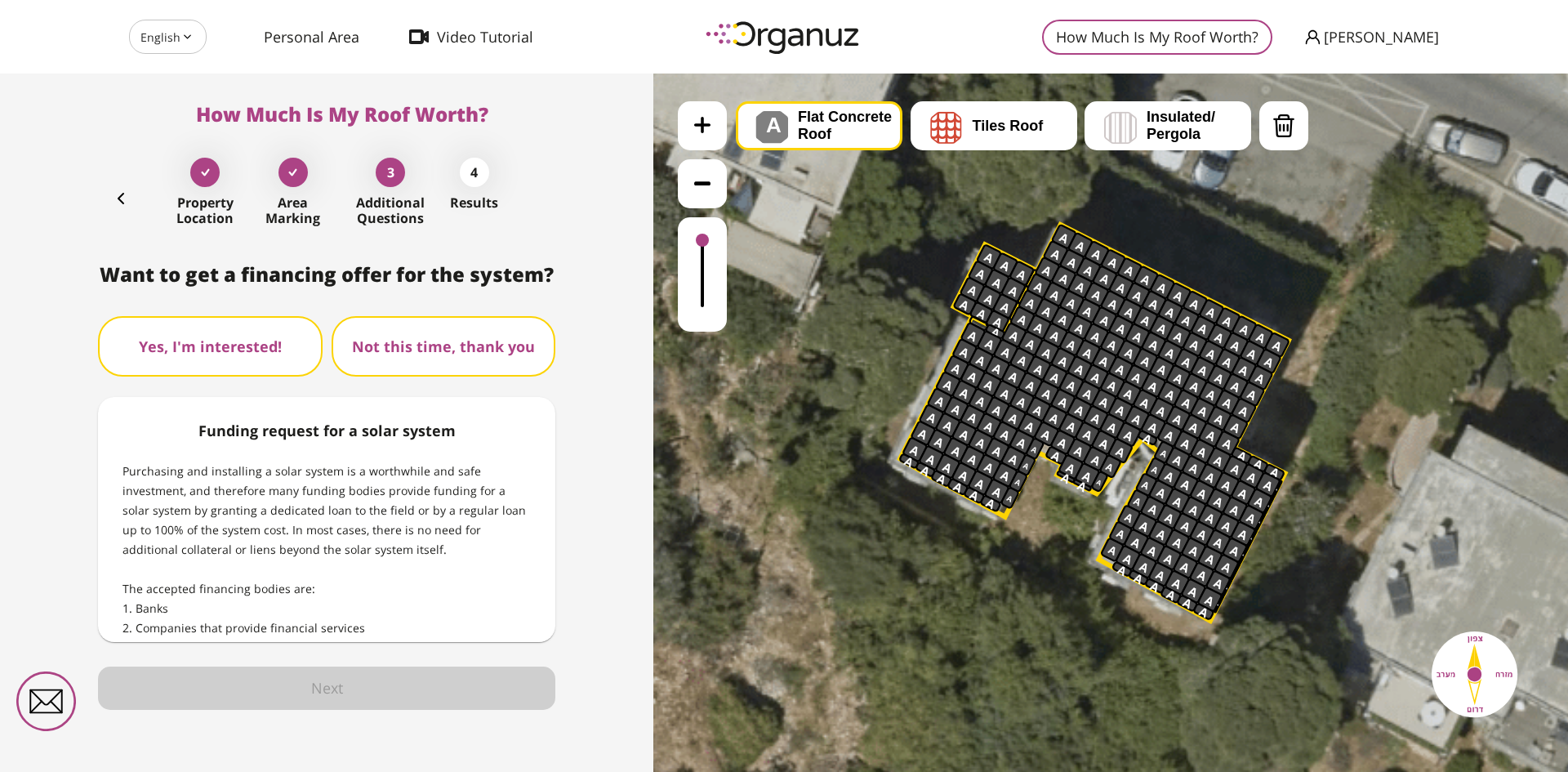
scroll to position [2, 0]
click at [161, 322] on button "Yes, I'm interested!" at bounding box center [210, 347] width 224 height 61
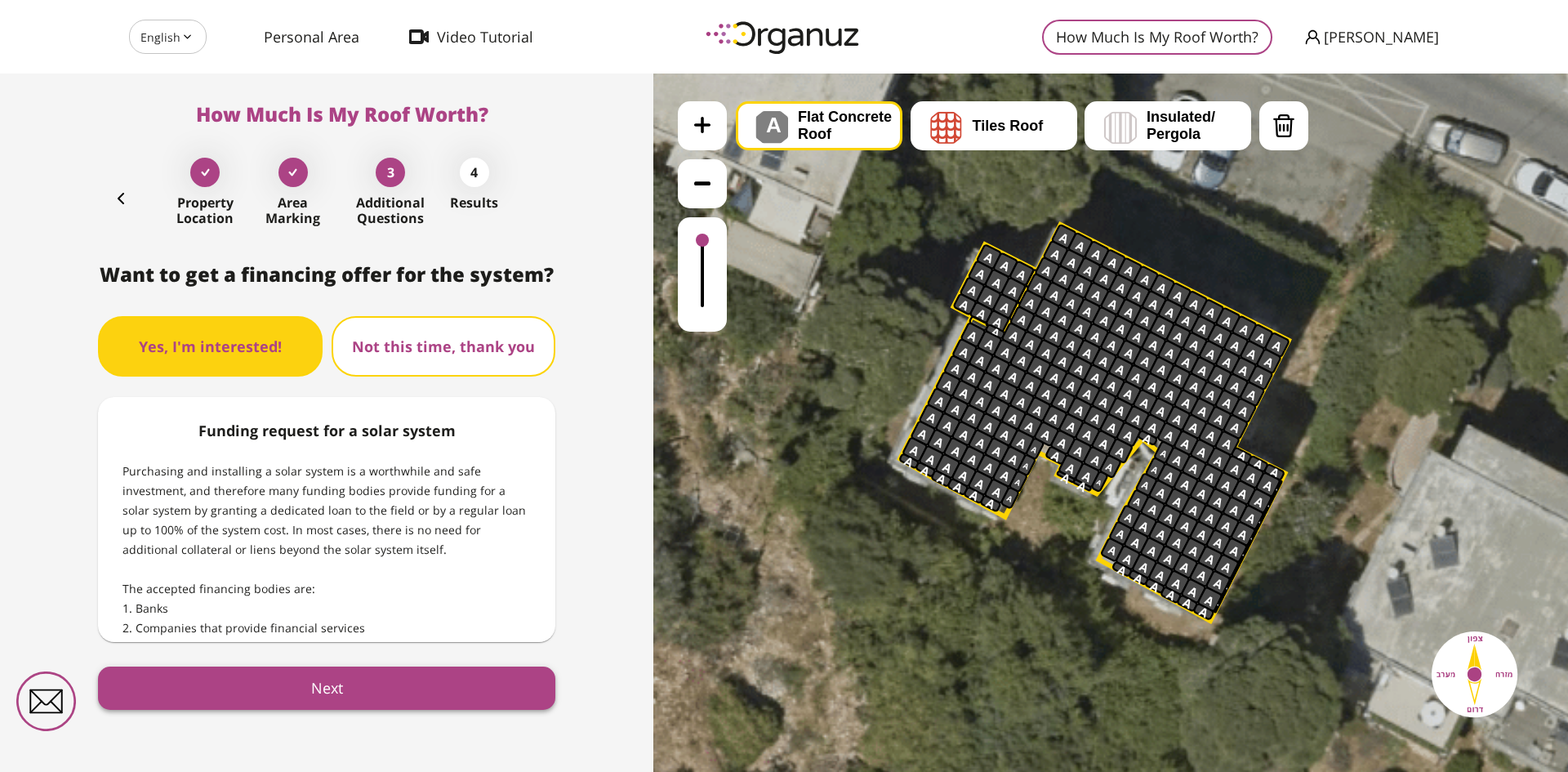
click at [353, 685] on button "Next" at bounding box center [327, 689] width 457 height 44
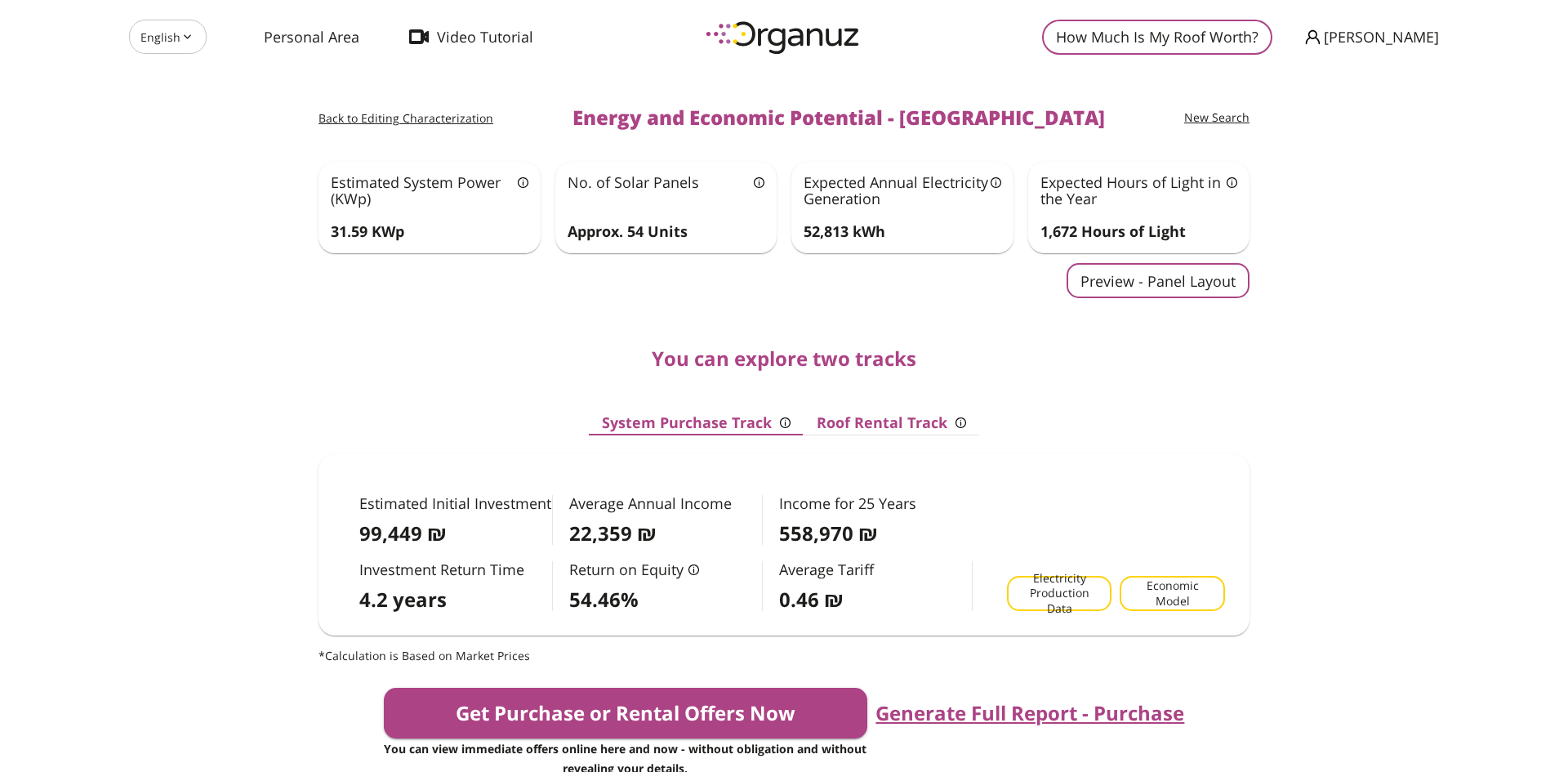
click at [1114, 288] on button "Preview - Panel Layout" at bounding box center [1157, 280] width 183 height 35
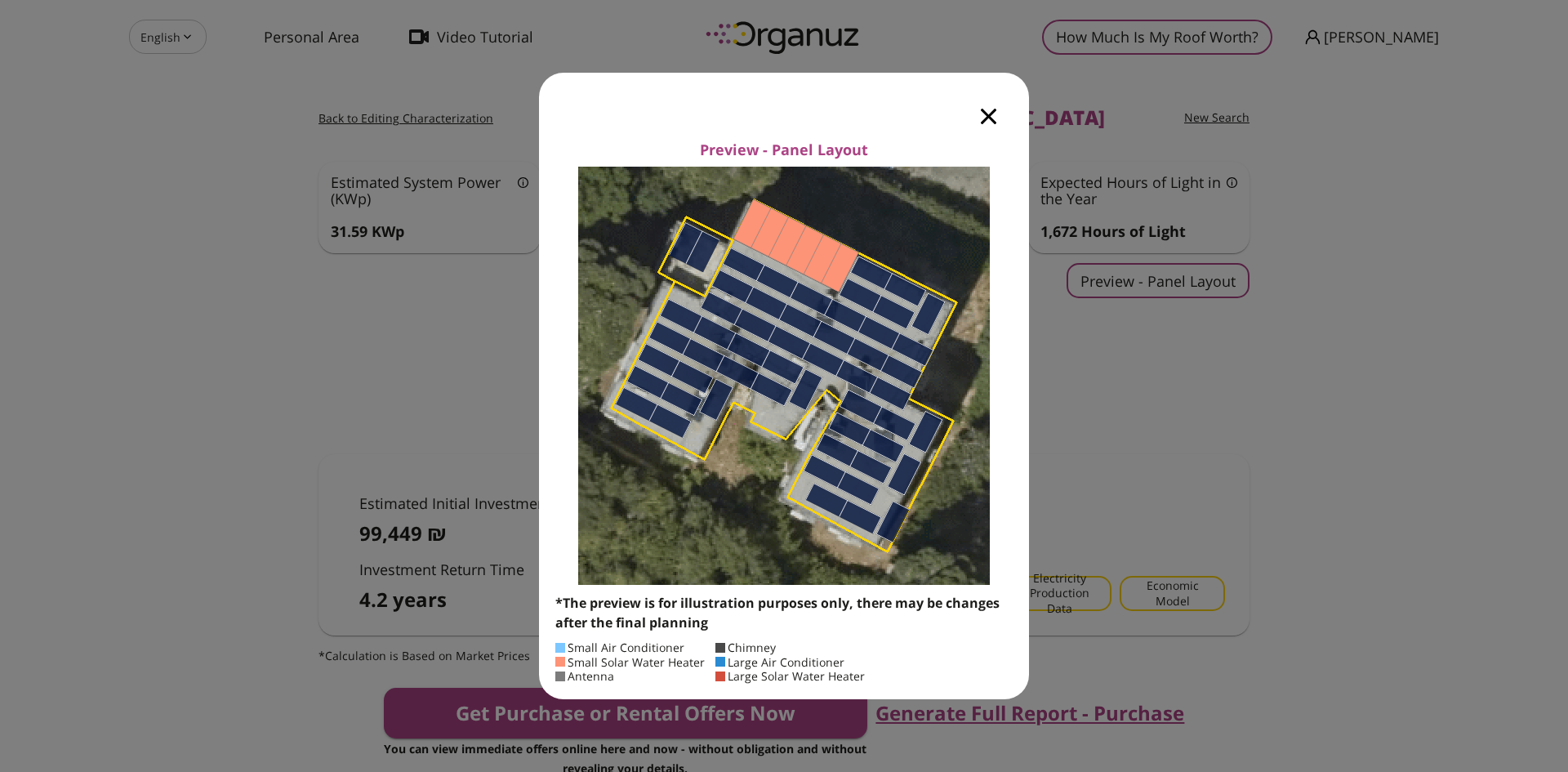
click at [986, 117] on icon "button" at bounding box center [989, 117] width 15 height 15
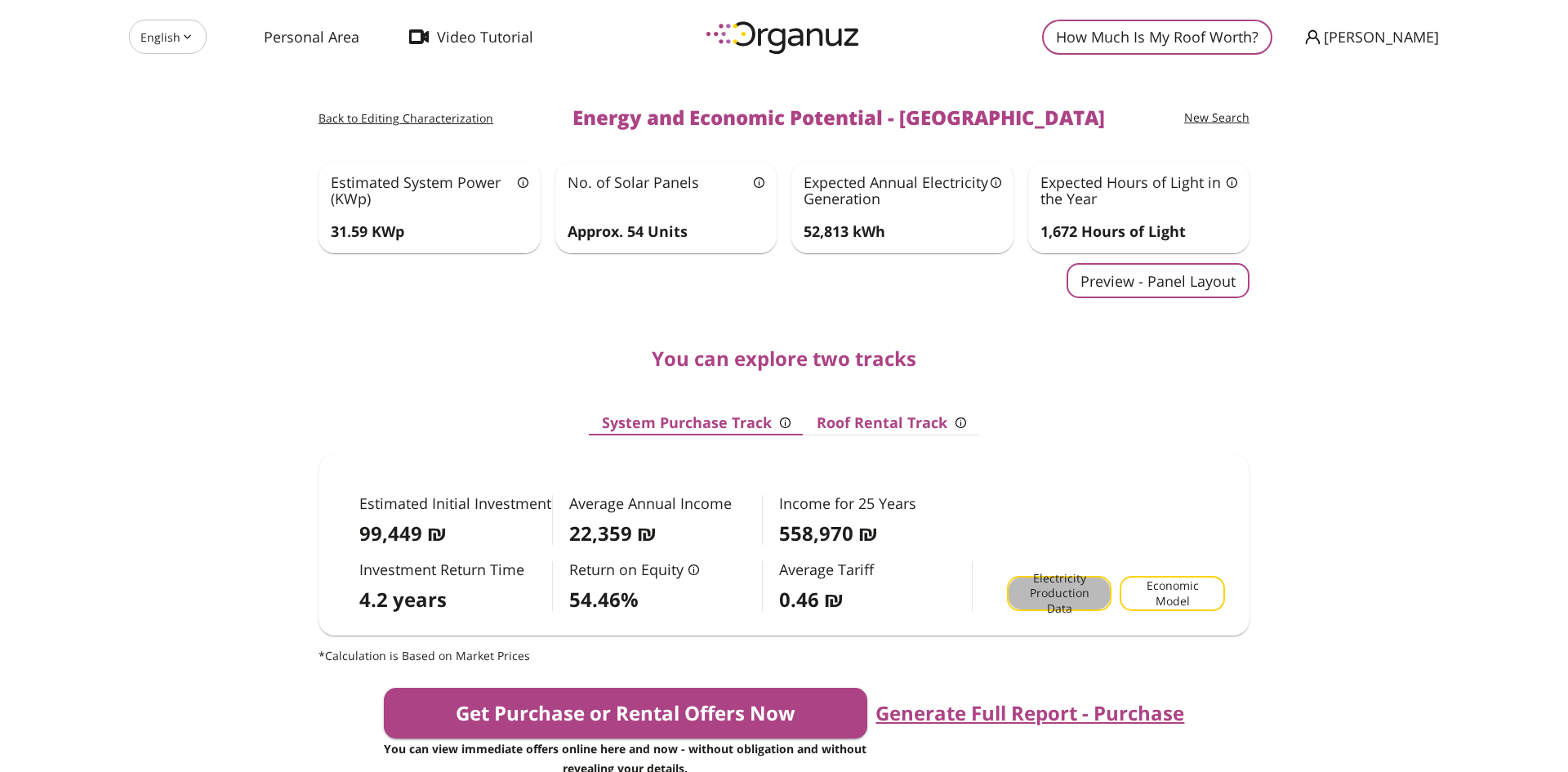
click at [1060, 584] on span "Electricity Production Data" at bounding box center [1060, 594] width 78 height 45
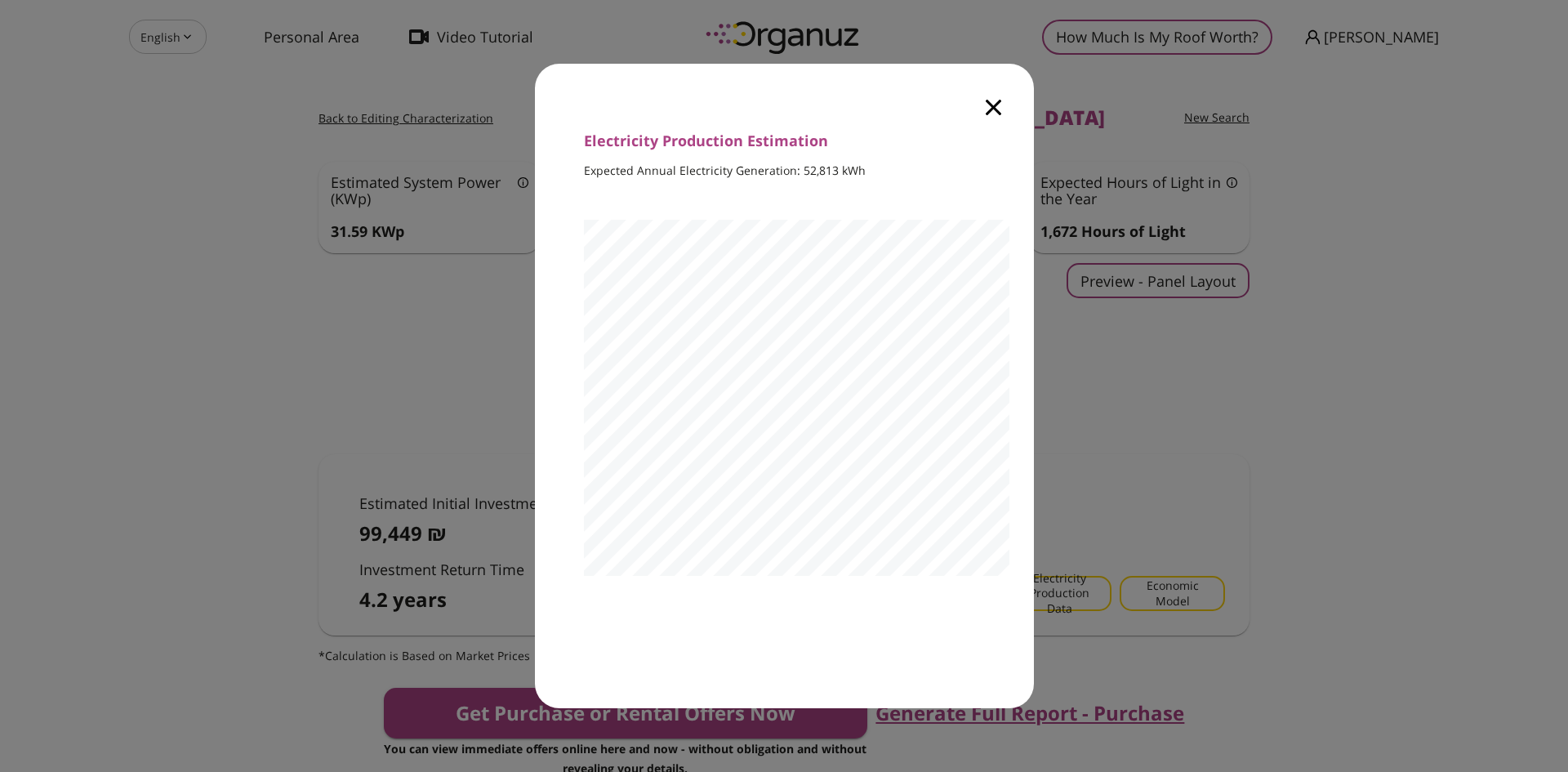
click at [988, 109] on icon "button" at bounding box center [993, 107] width 15 height 15
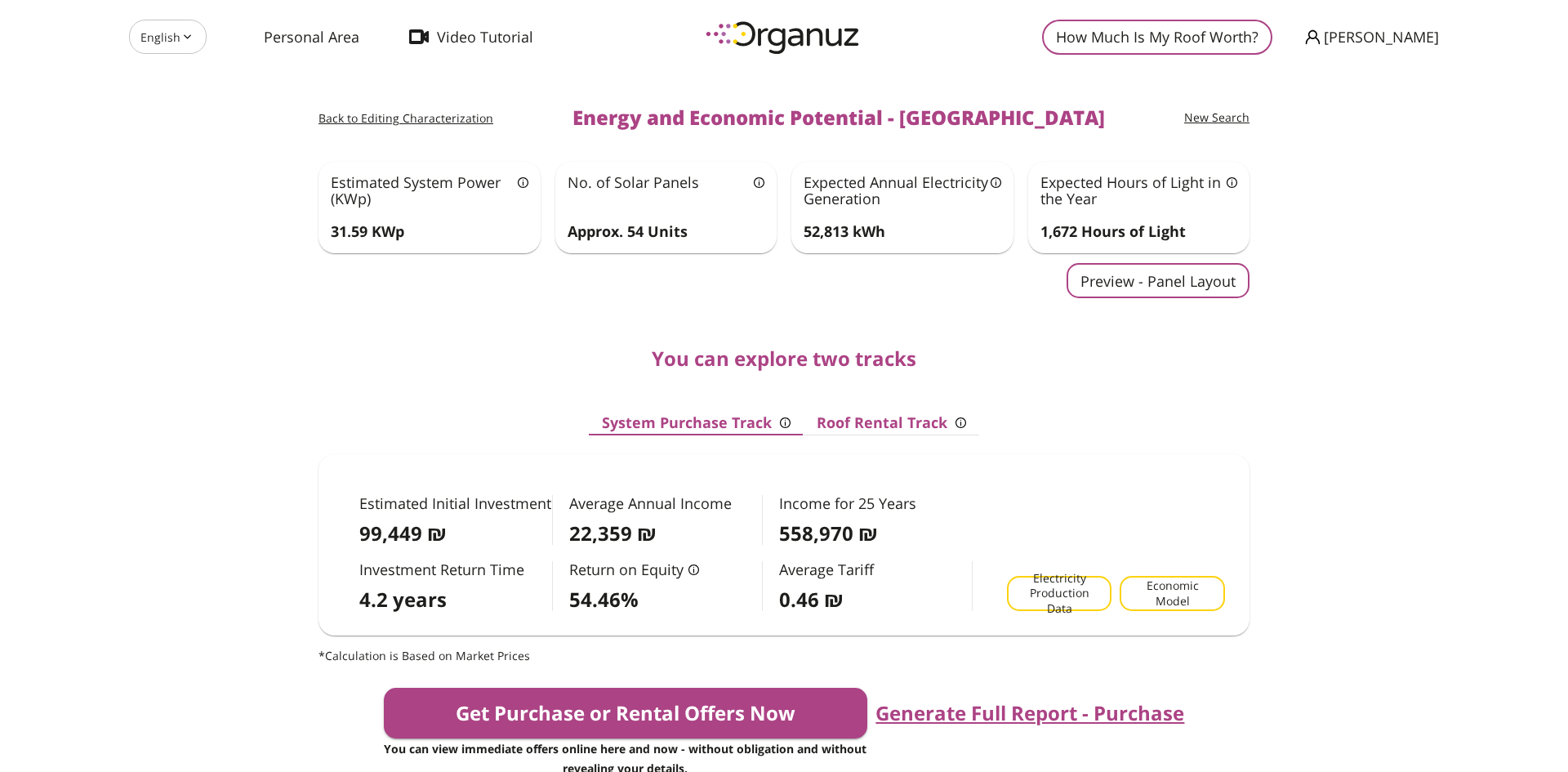
click at [1185, 589] on span "Economic Model" at bounding box center [1172, 594] width 78 height 30
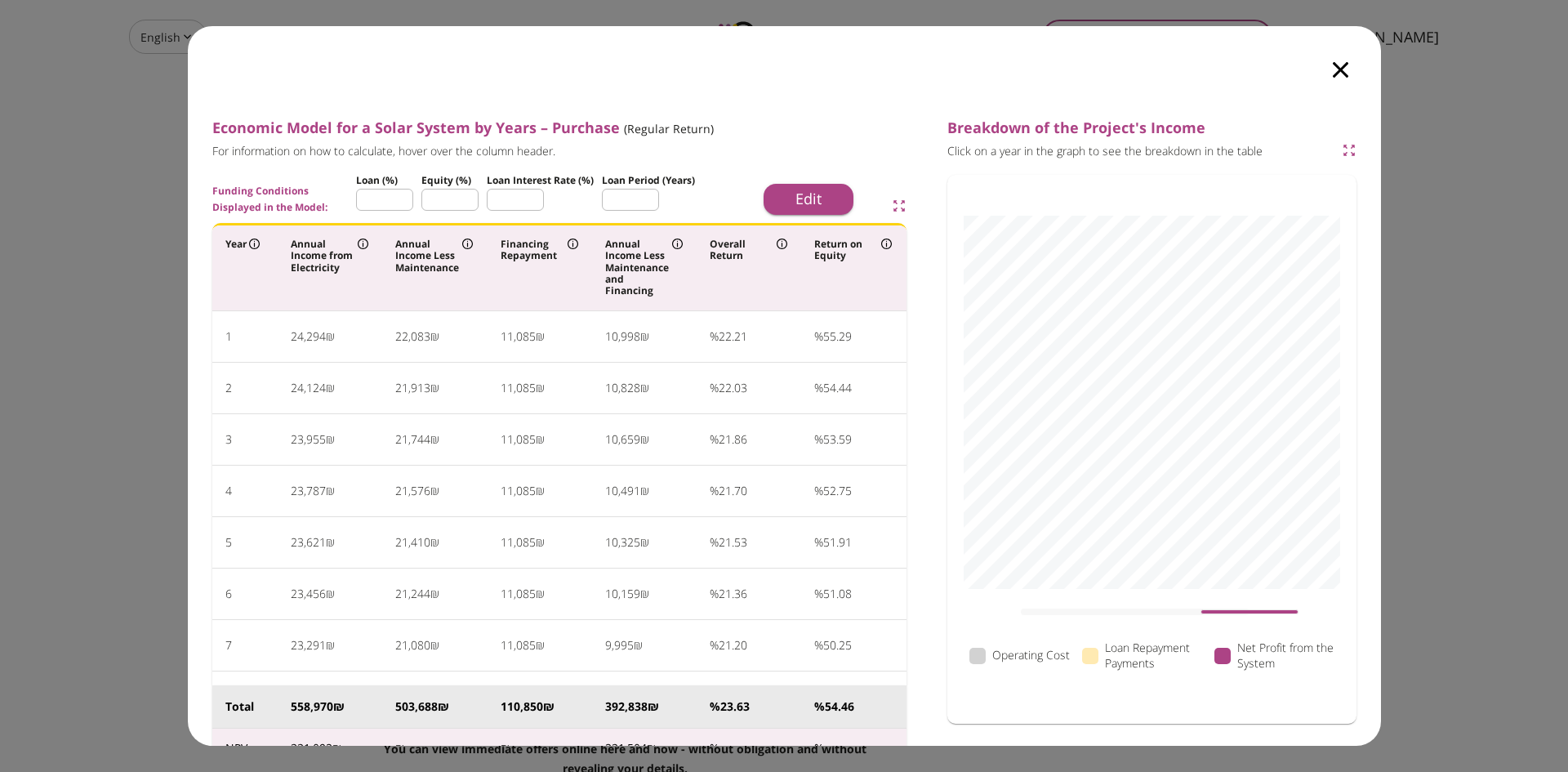
click at [1337, 65] on icon "button" at bounding box center [1341, 70] width 15 height 15
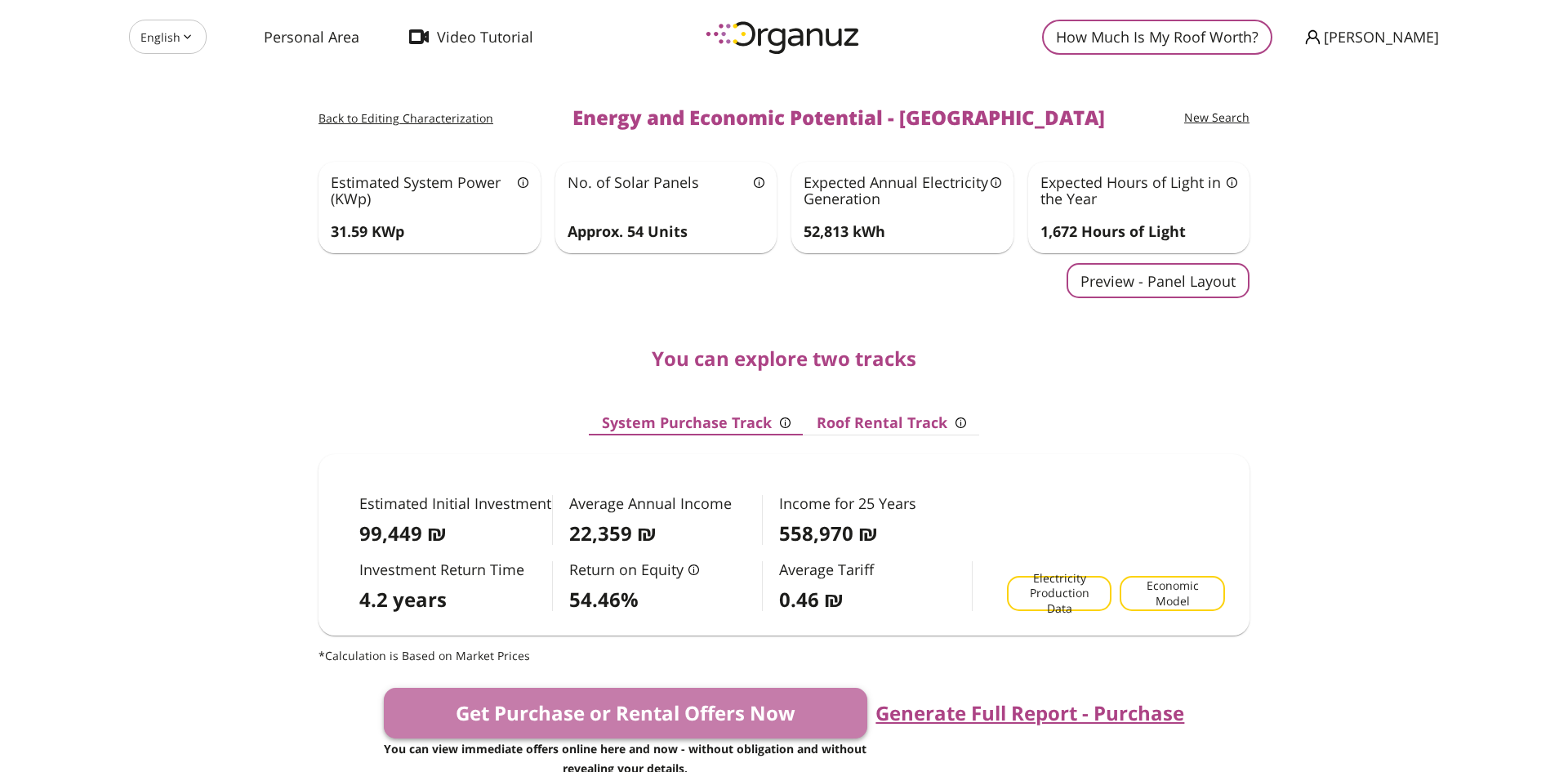
click at [727, 704] on button "Get Purchase or Rental Offers Now" at bounding box center [625, 712] width 484 height 50
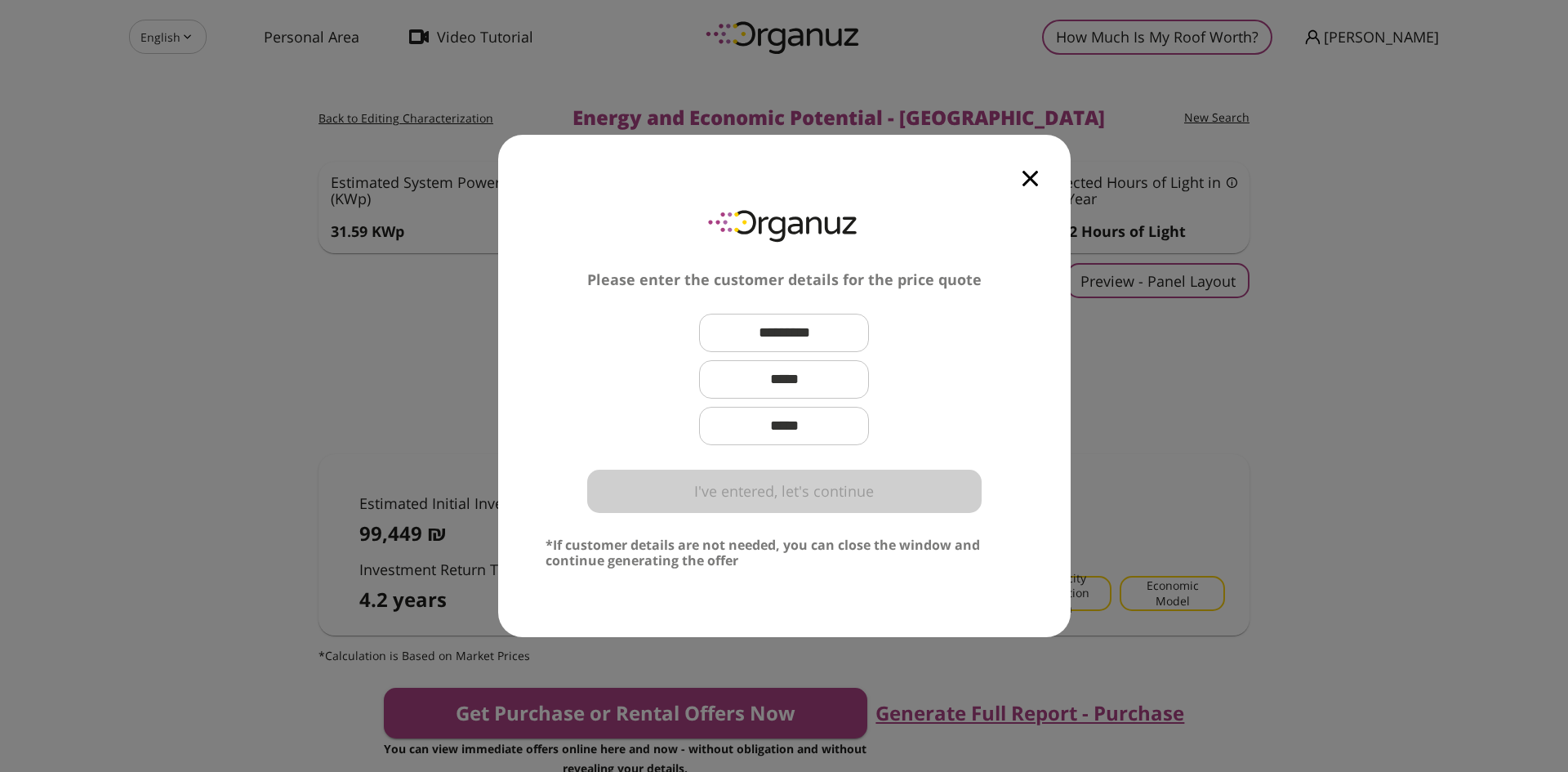
click at [1029, 179] on icon "button" at bounding box center [1030, 178] width 15 height 15
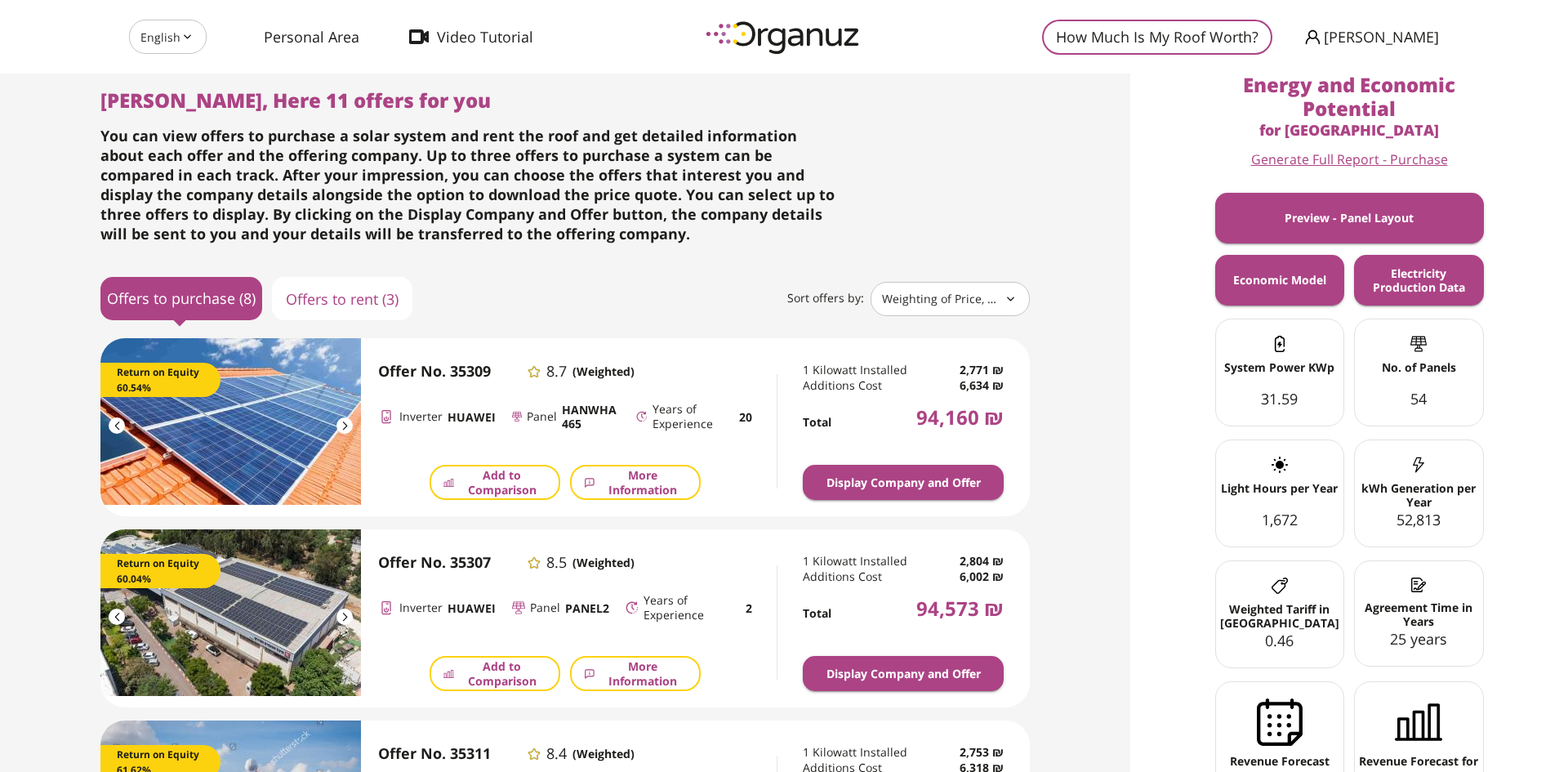
scroll to position [21, 0]
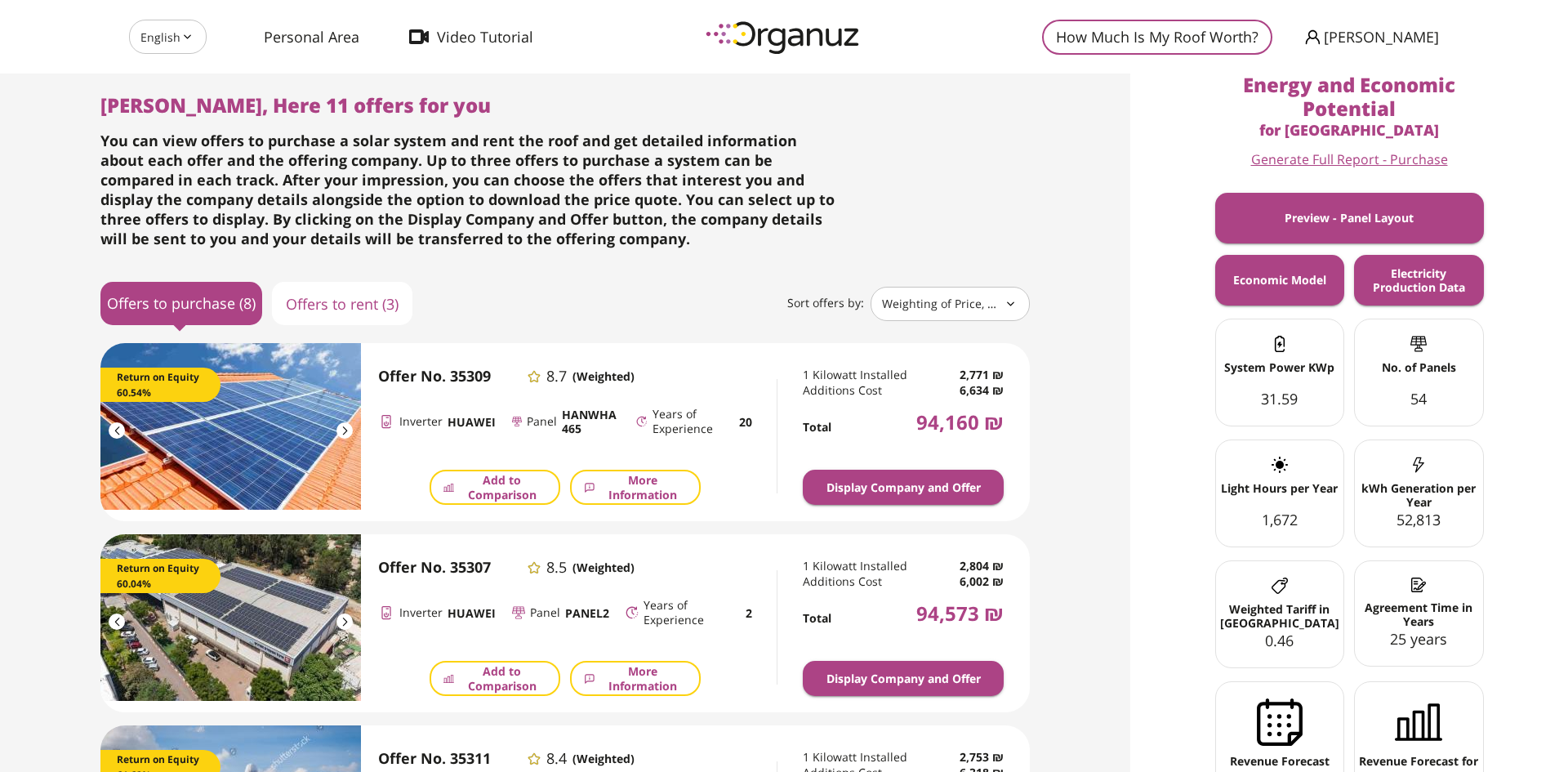
click at [332, 301] on button "Offers to rent (3)" at bounding box center [342, 304] width 140 height 44
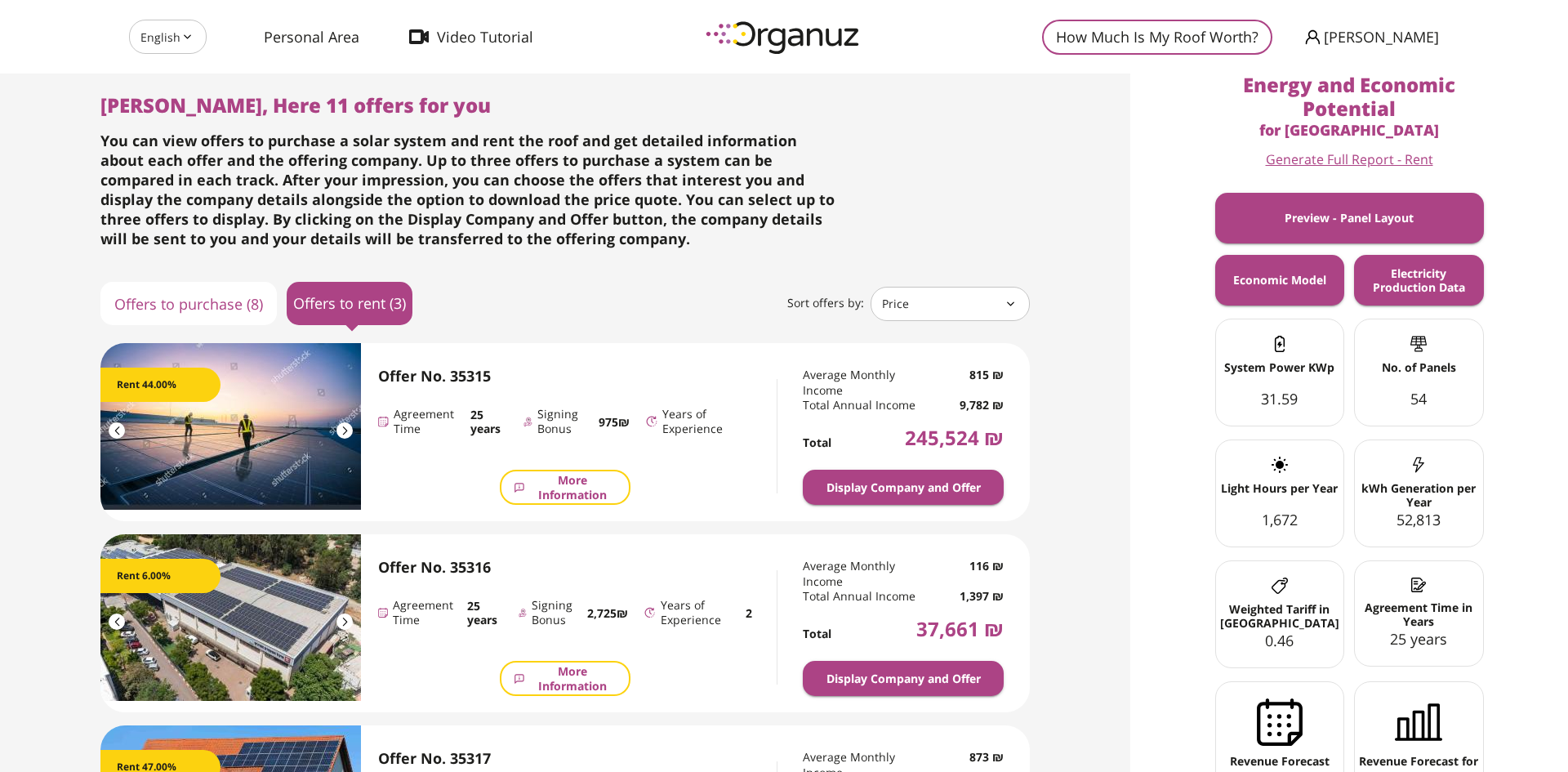
type input "*****"
click at [160, 300] on button "Offers to purchase (8)" at bounding box center [188, 304] width 176 height 44
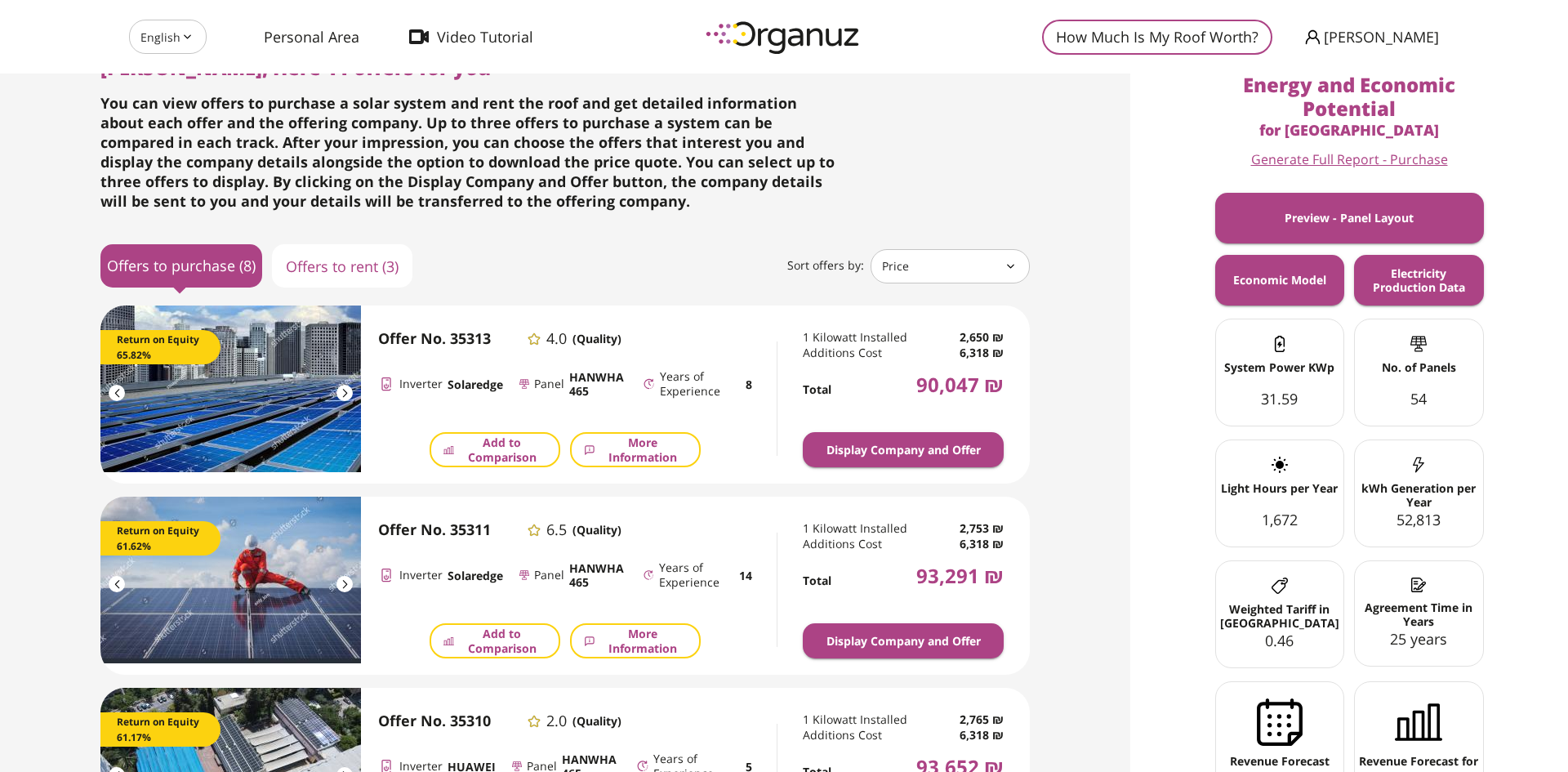
scroll to position [122, 0]
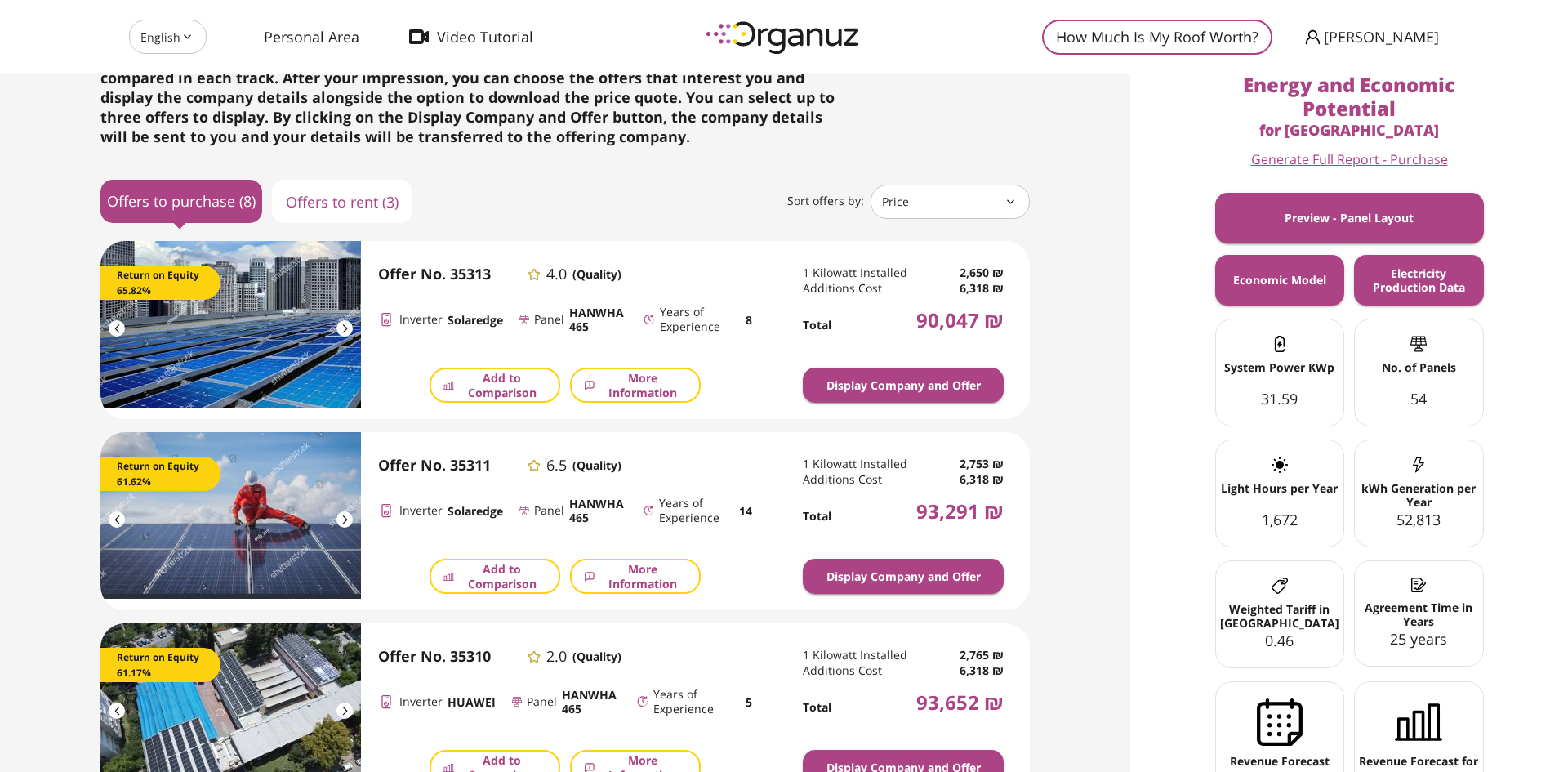
click at [460, 373] on span "Add to Comparison" at bounding box center [502, 386] width 88 height 28
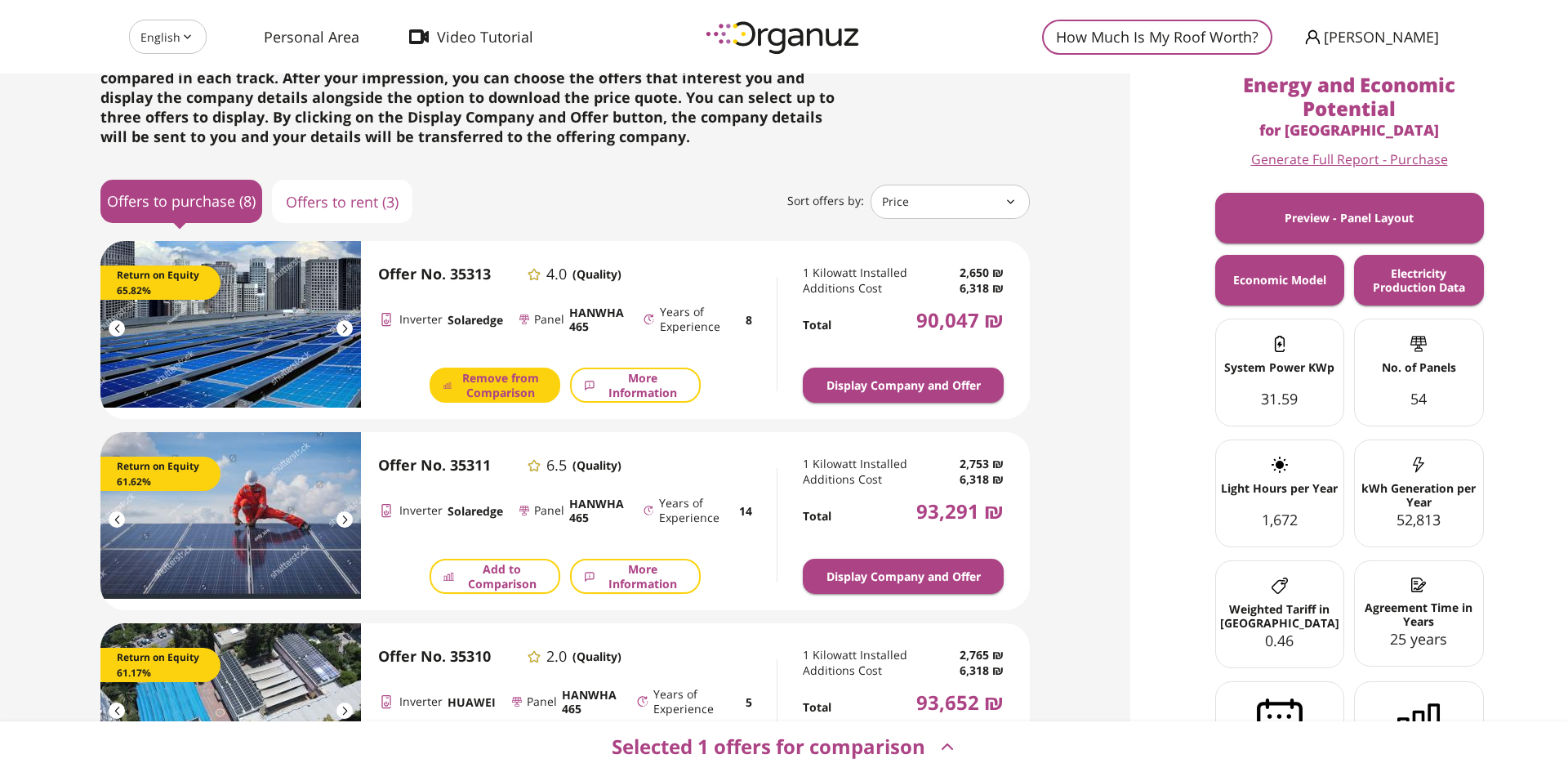
click at [496, 583] on span "Add to Comparison" at bounding box center [502, 576] width 88 height 28
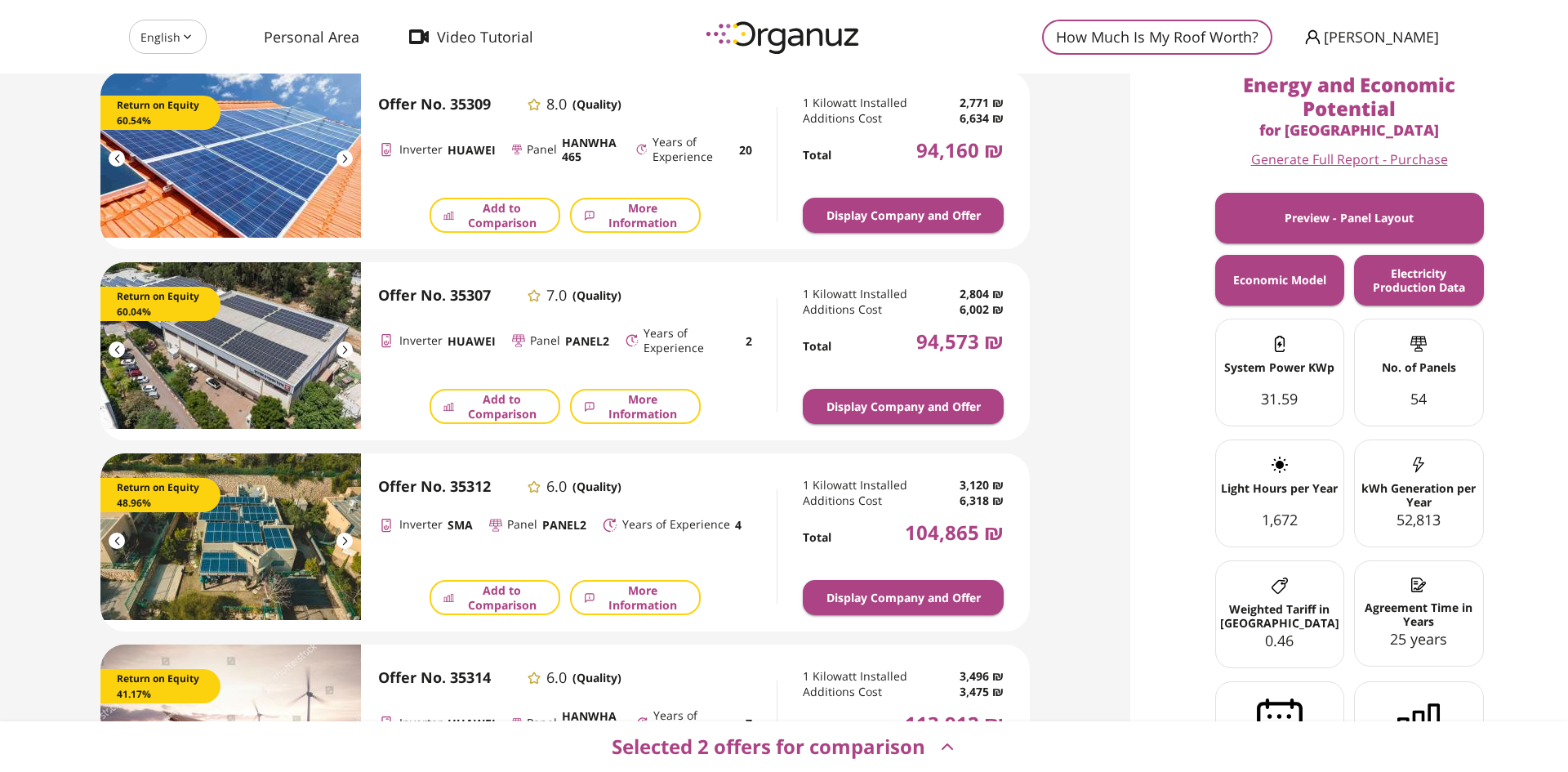
scroll to position [613, 0]
